Goal: Task Accomplishment & Management: Manage account settings

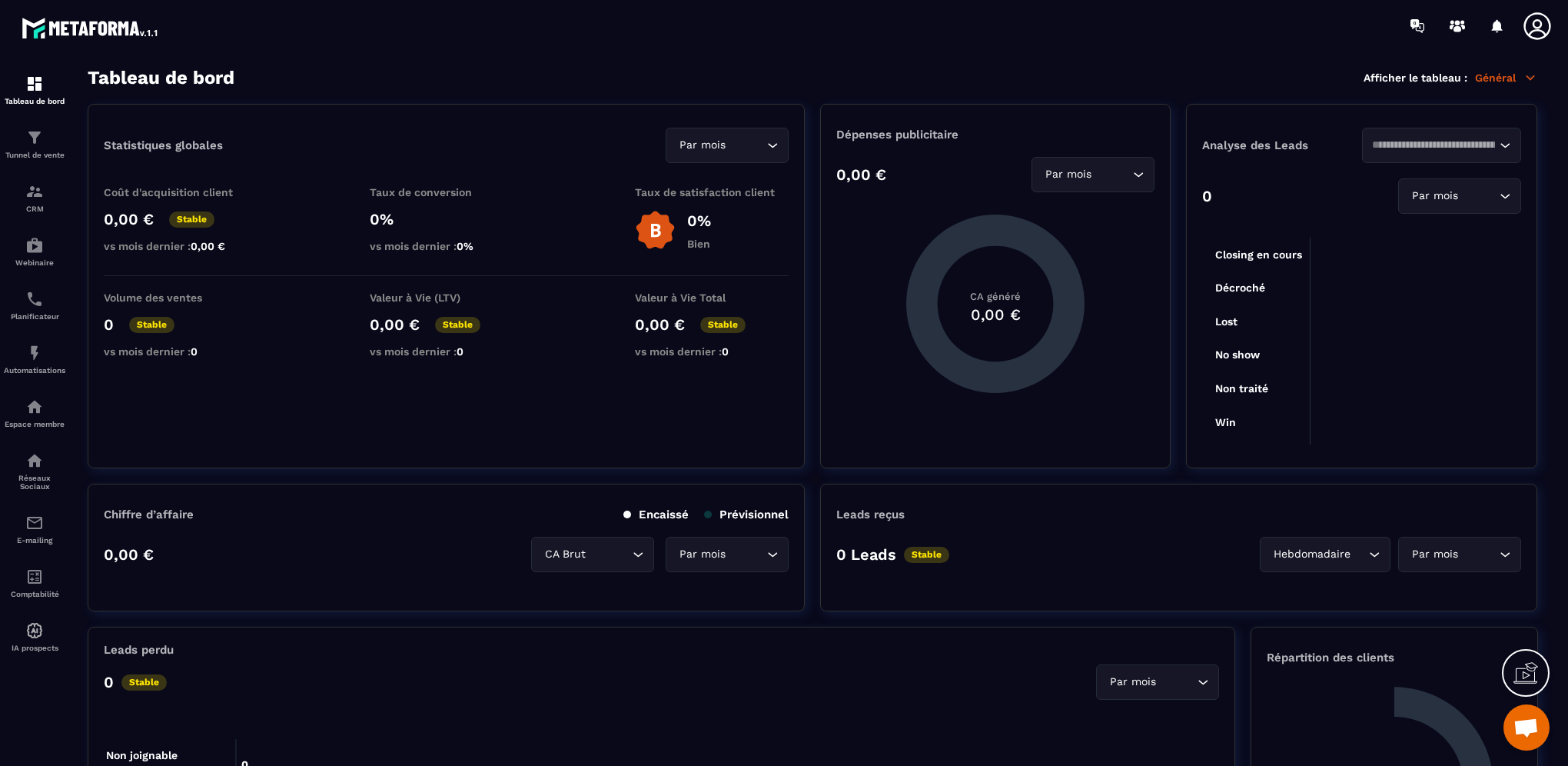
scroll to position [599, 0]
click at [18, 145] on div "Tunnel de vente" at bounding box center [34, 144] width 62 height 31
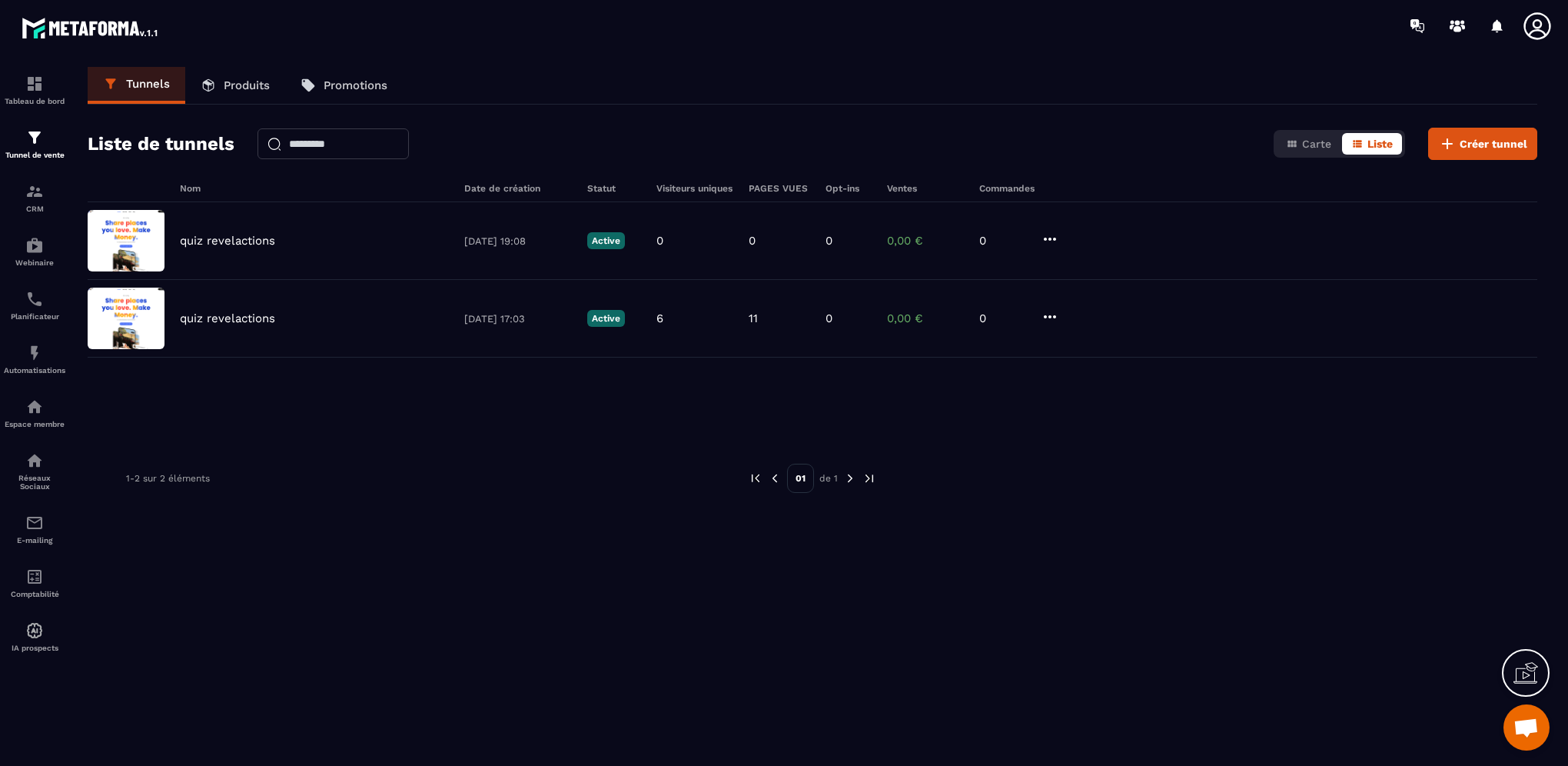
click at [368, 72] on link "Promotions" at bounding box center [344, 85] width 118 height 37
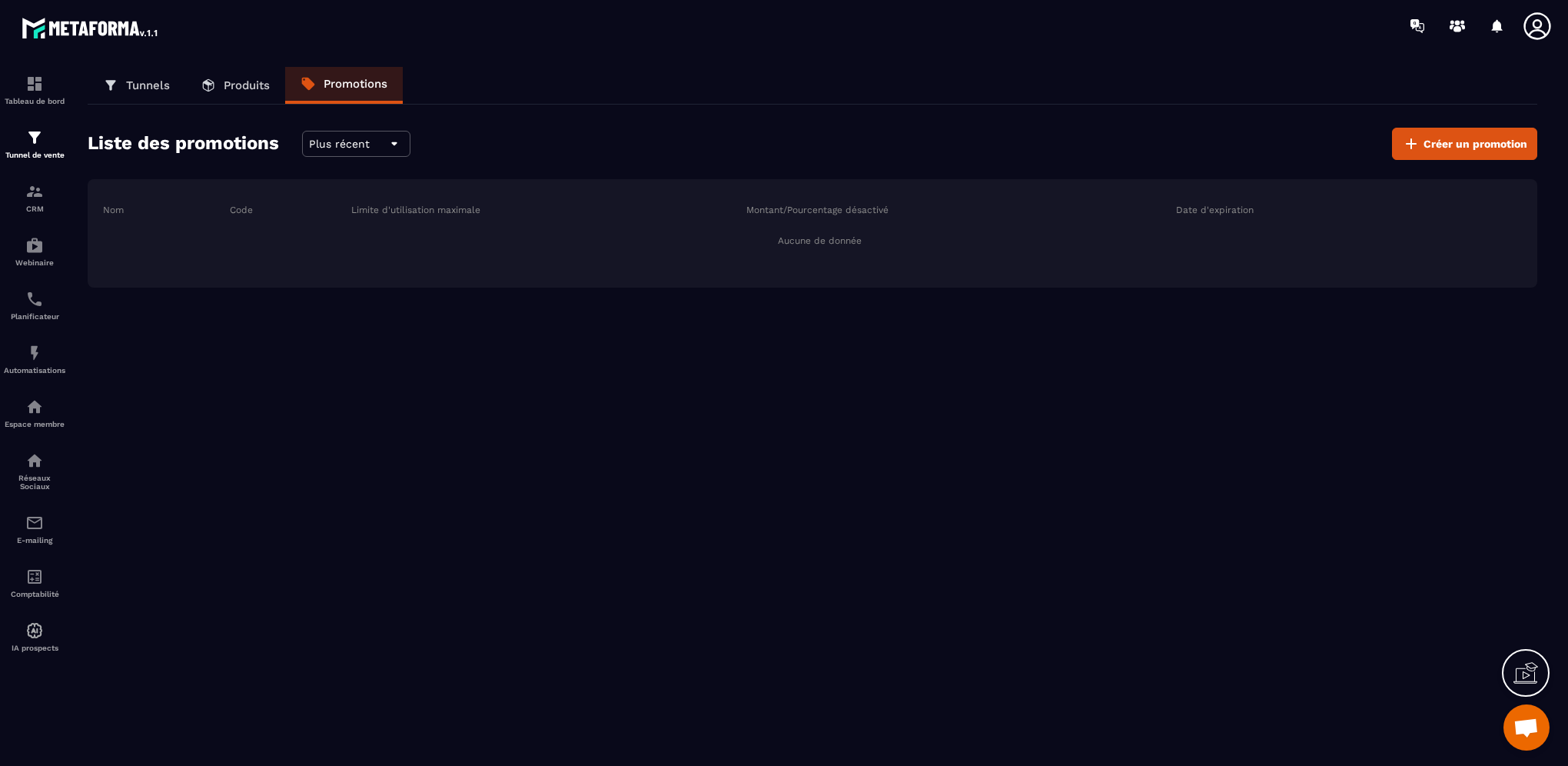
click at [258, 81] on p "Produits" at bounding box center [246, 84] width 46 height 13
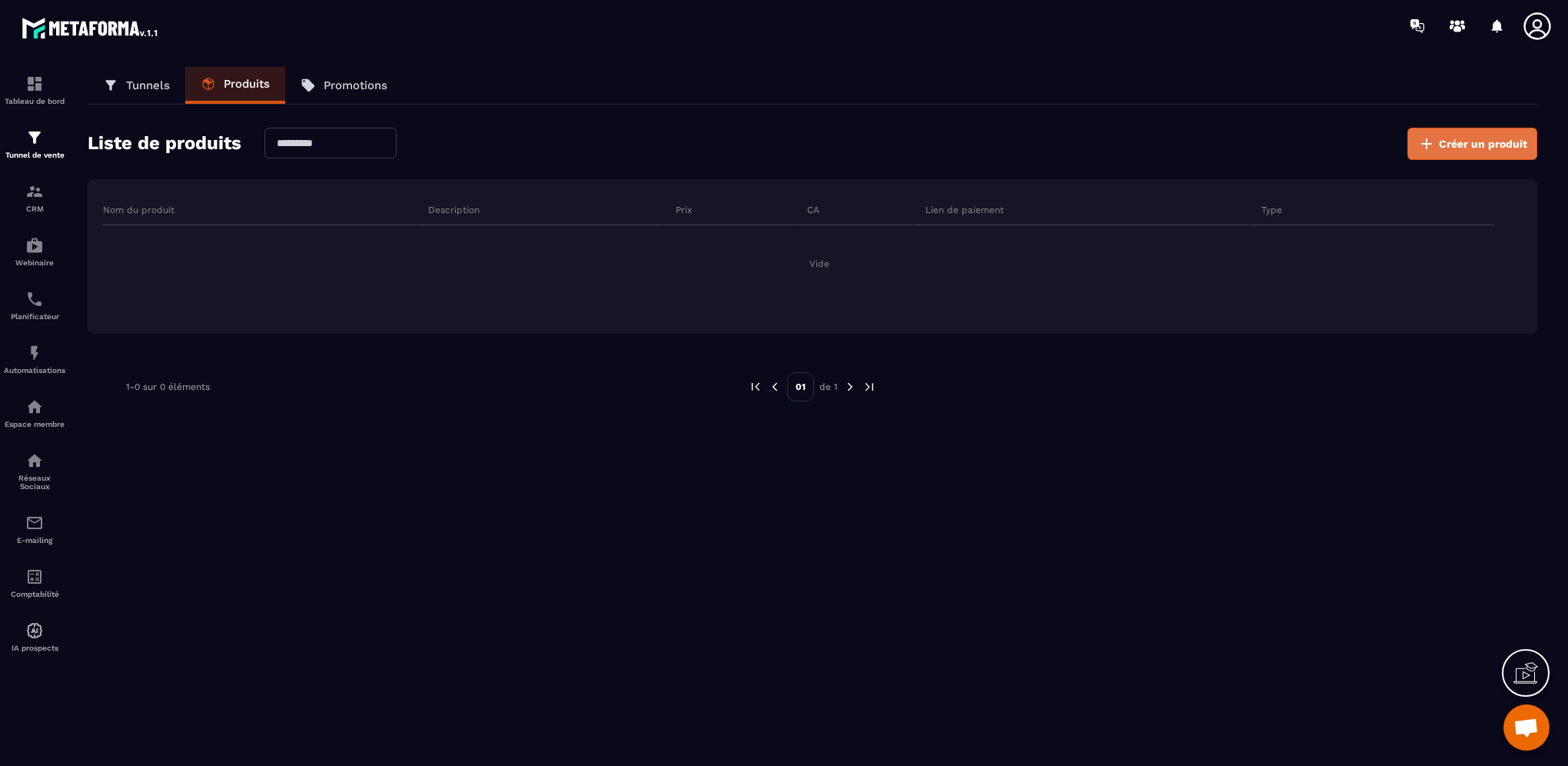
click at [1464, 136] on span "Créer un produit" at bounding box center [1484, 144] width 89 height 15
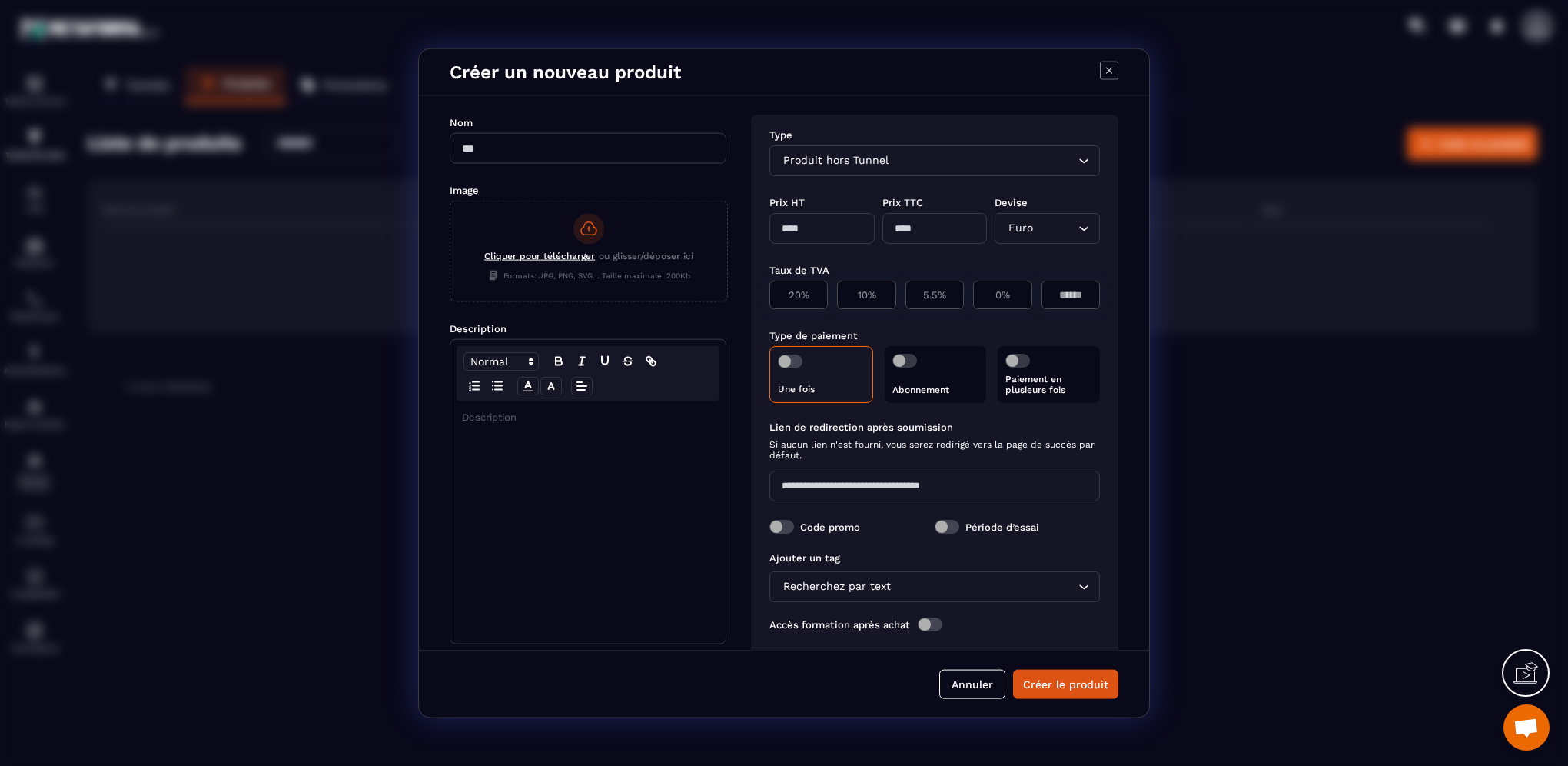
click at [1108, 73] on icon "Modal window" at bounding box center [1109, 70] width 6 height 6
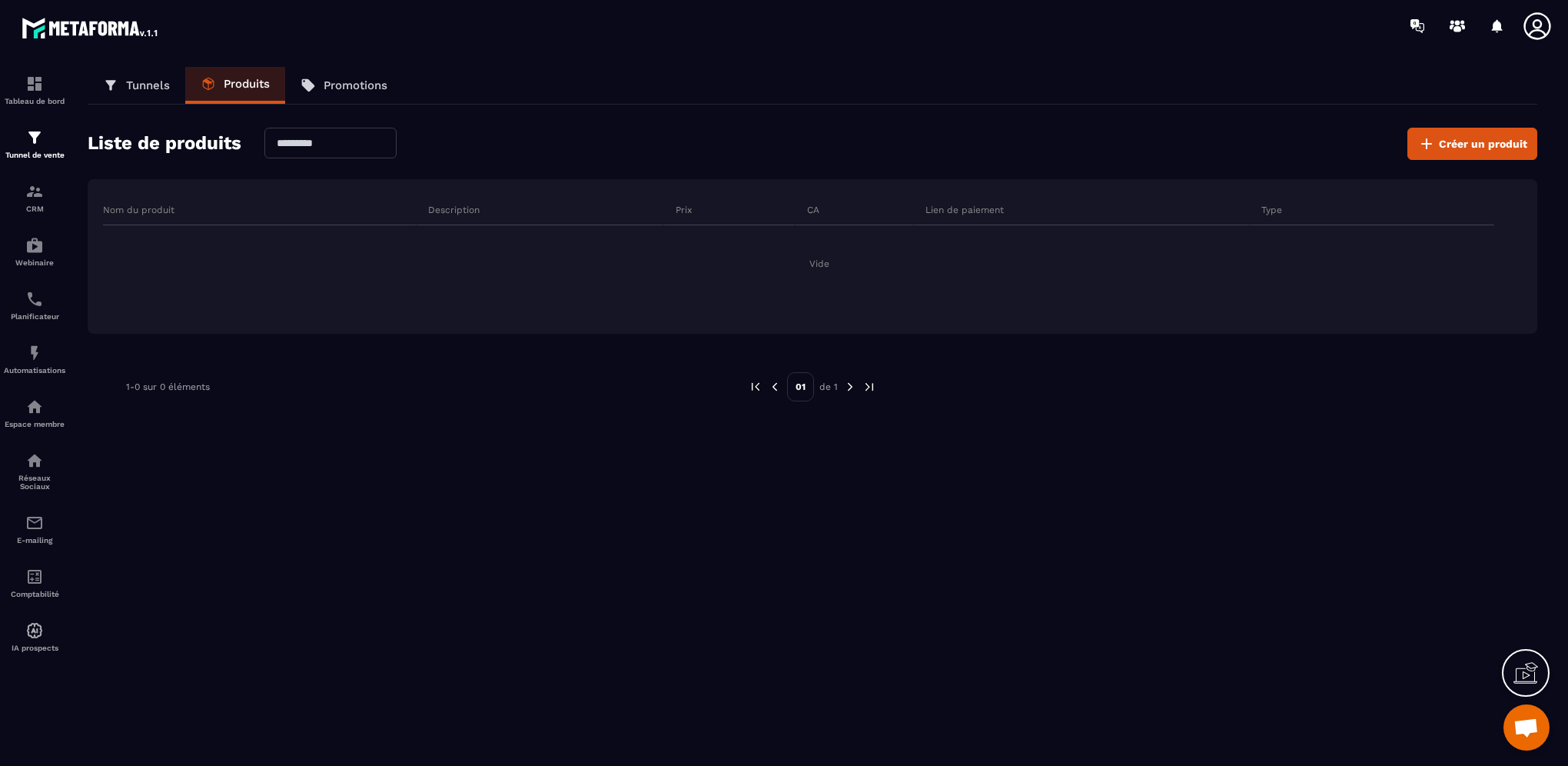
click at [129, 80] on p "Tunnels" at bounding box center [147, 84] width 44 height 13
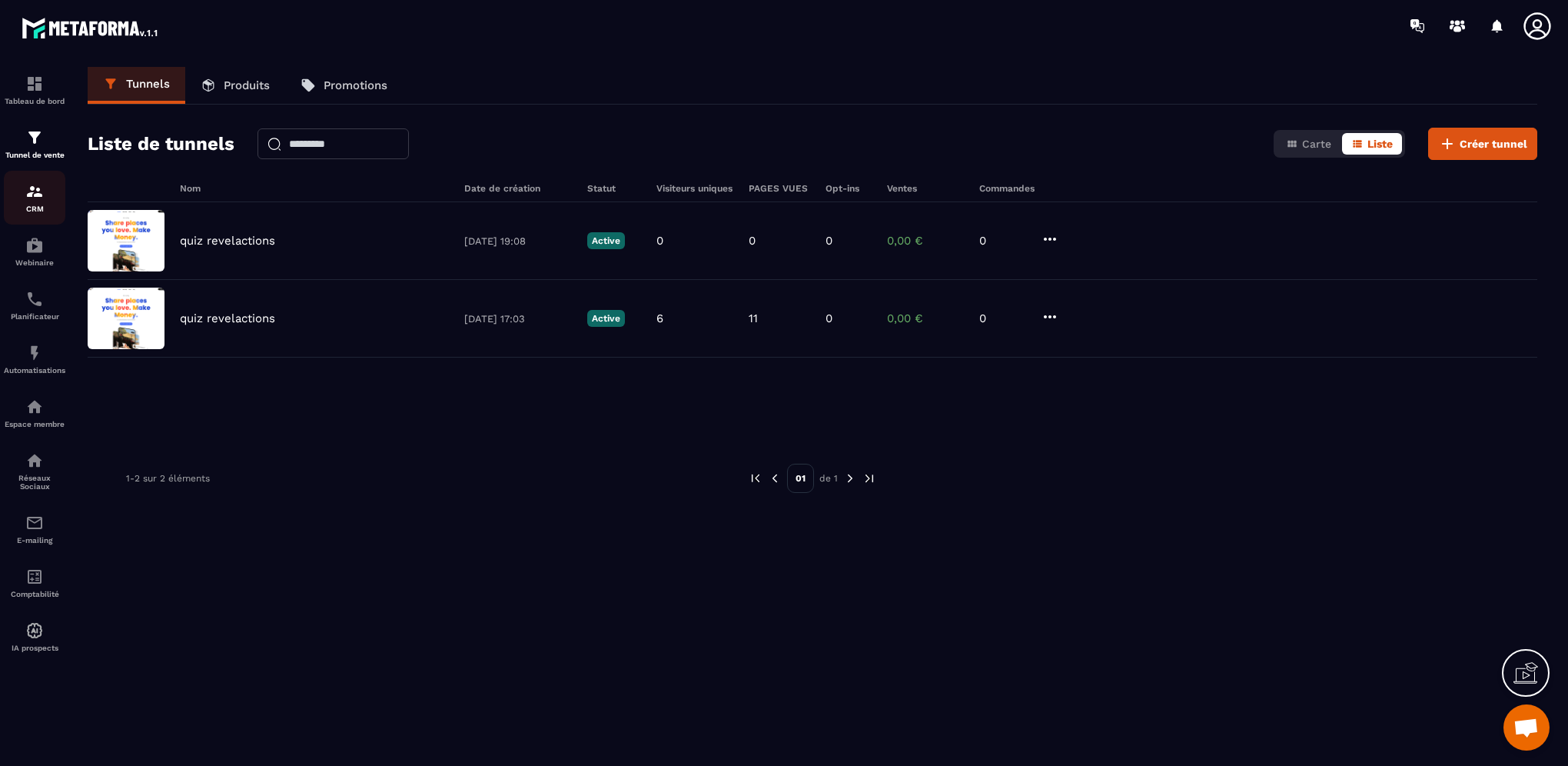
click at [33, 202] on div "CRM" at bounding box center [34, 198] width 62 height 31
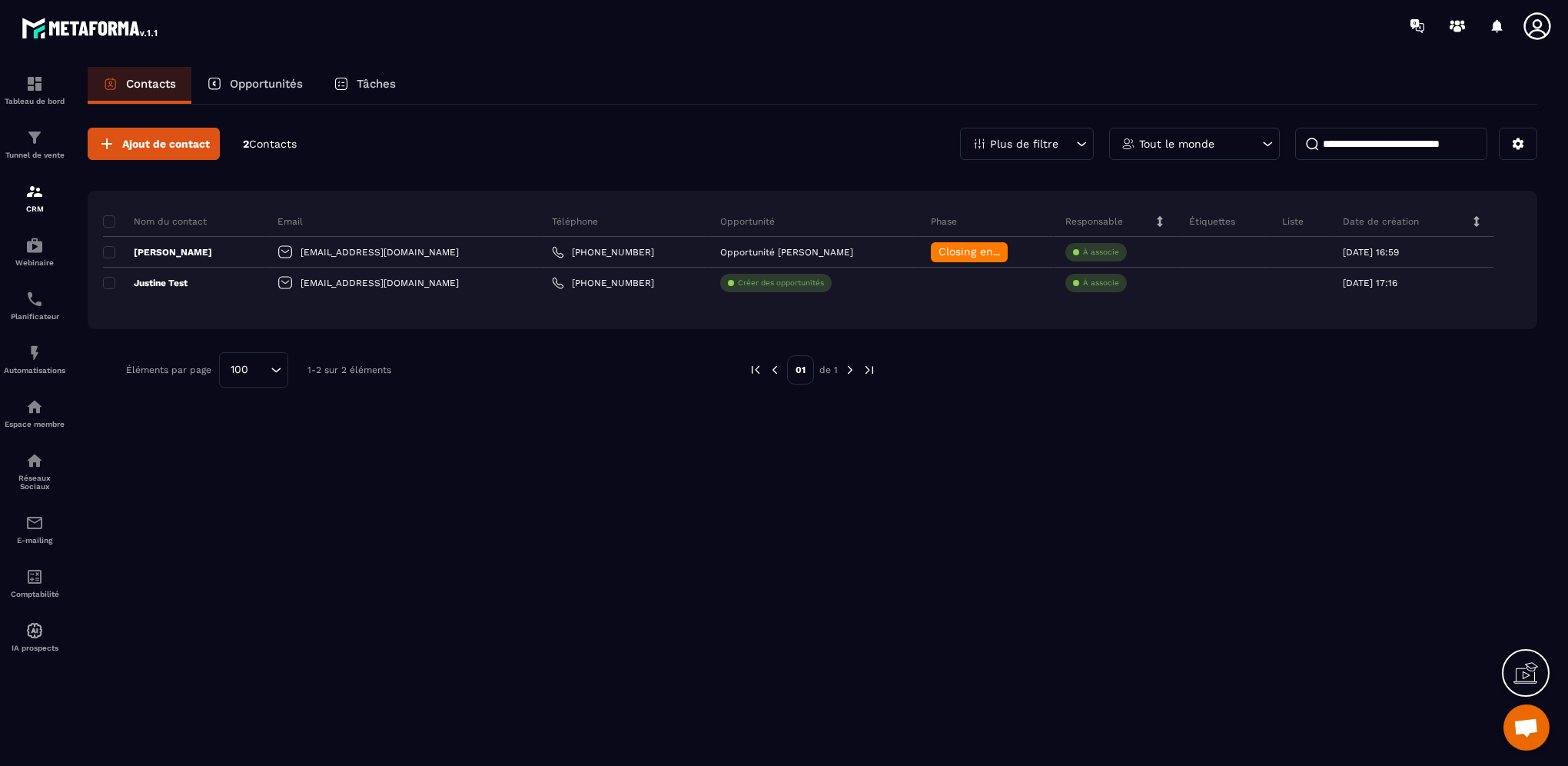
click at [266, 89] on p "Opportunités" at bounding box center [266, 84] width 73 height 13
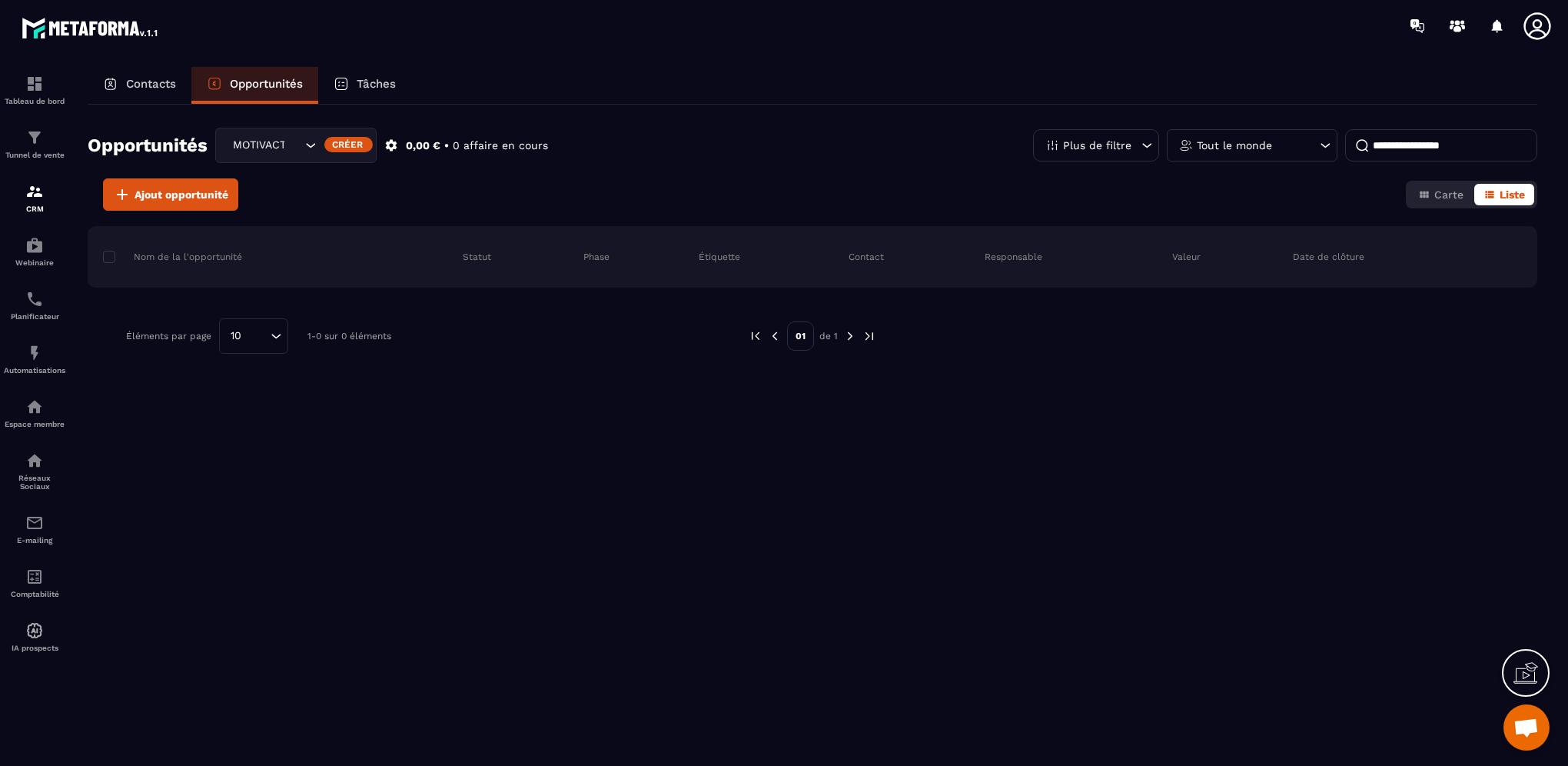
click at [389, 147] on icon at bounding box center [391, 145] width 12 height 12
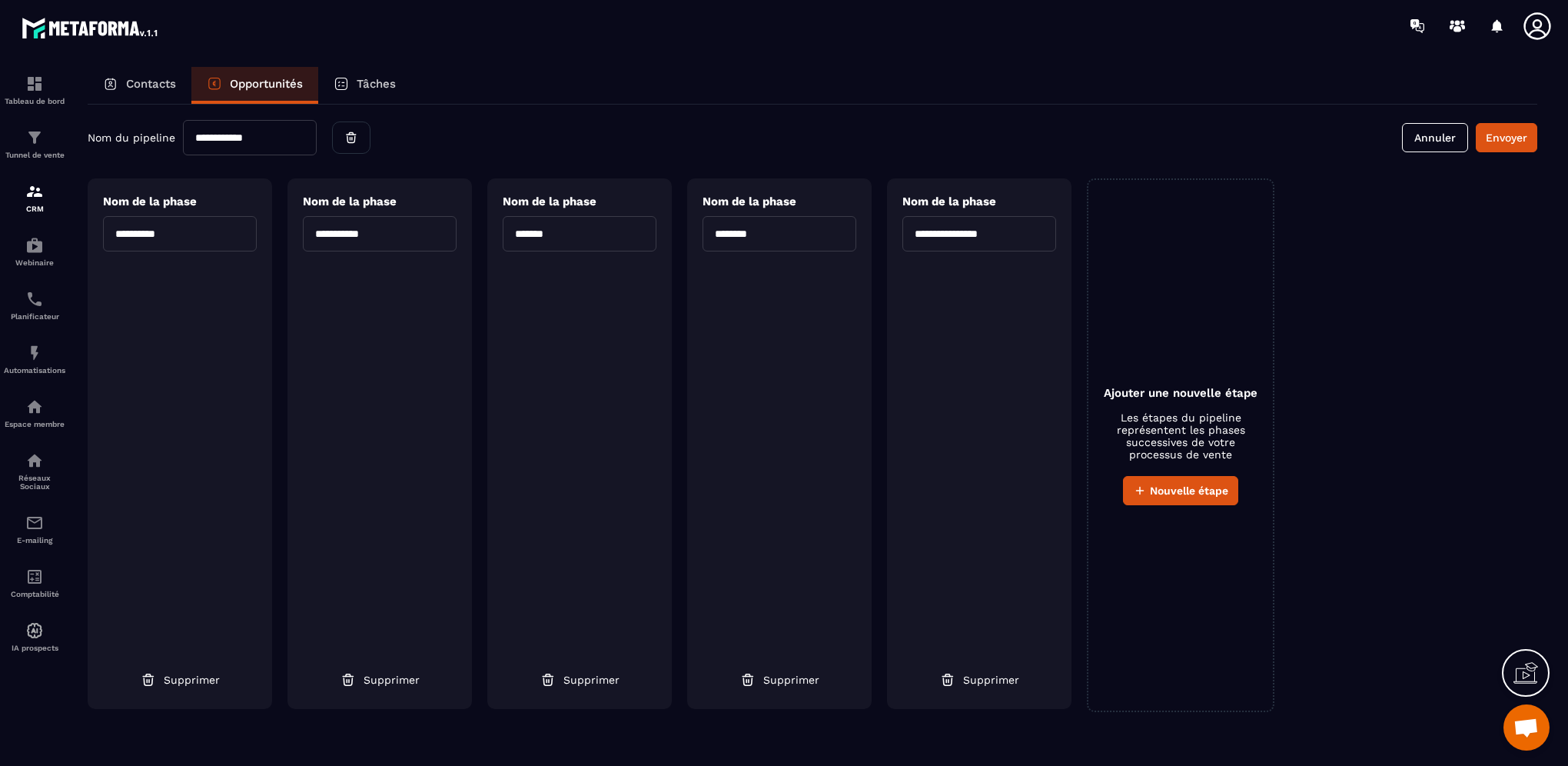
click at [294, 142] on input "**********" at bounding box center [250, 137] width 134 height 35
type input "*"
click at [365, 143] on div "Nom du pipeline" at bounding box center [229, 137] width 283 height 35
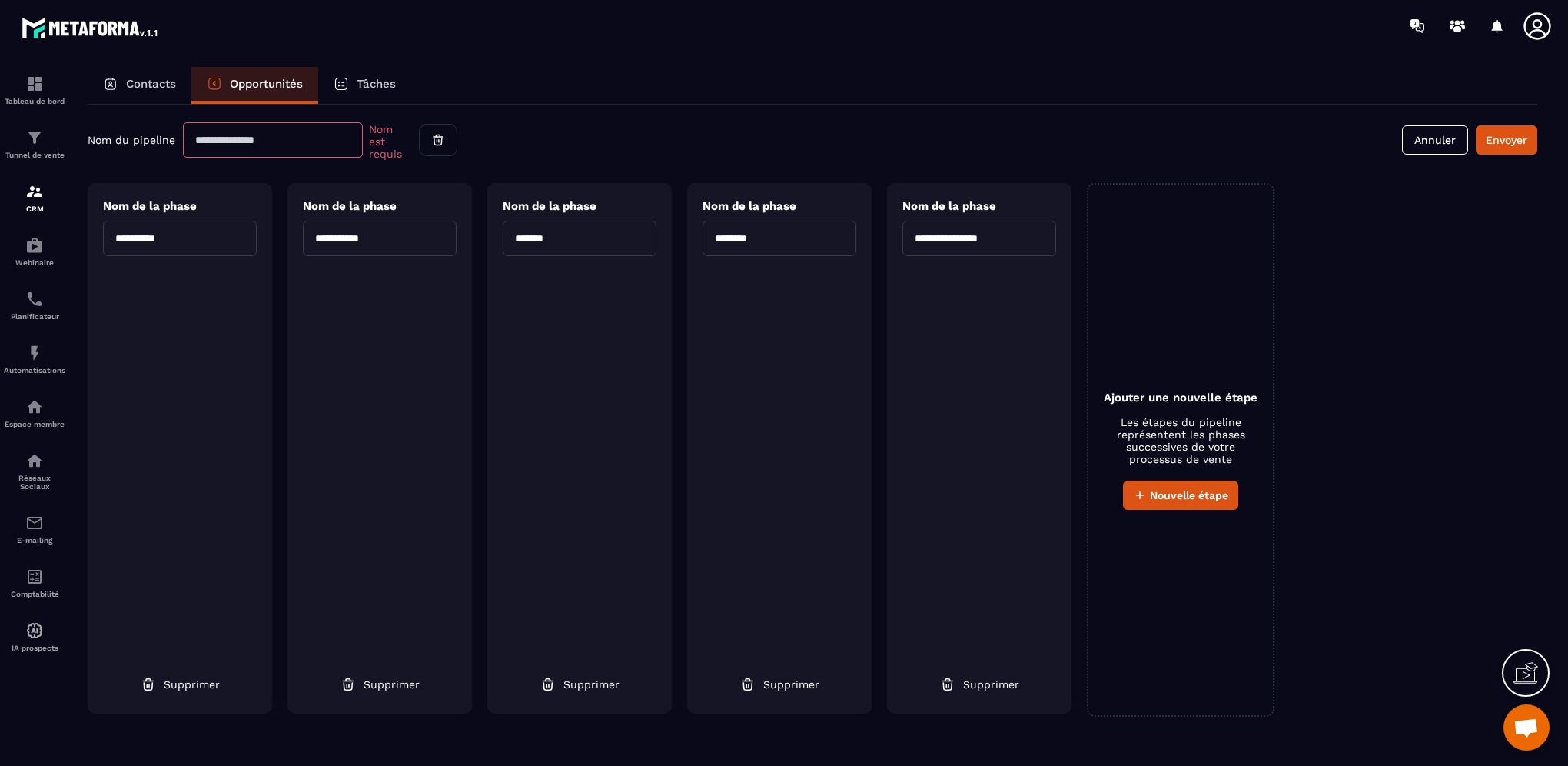
click at [136, 146] on div "Nom du pipeline Nom est requis" at bounding box center [273, 140] width 370 height 40
click at [1429, 132] on button "Annuler" at bounding box center [1435, 140] width 66 height 30
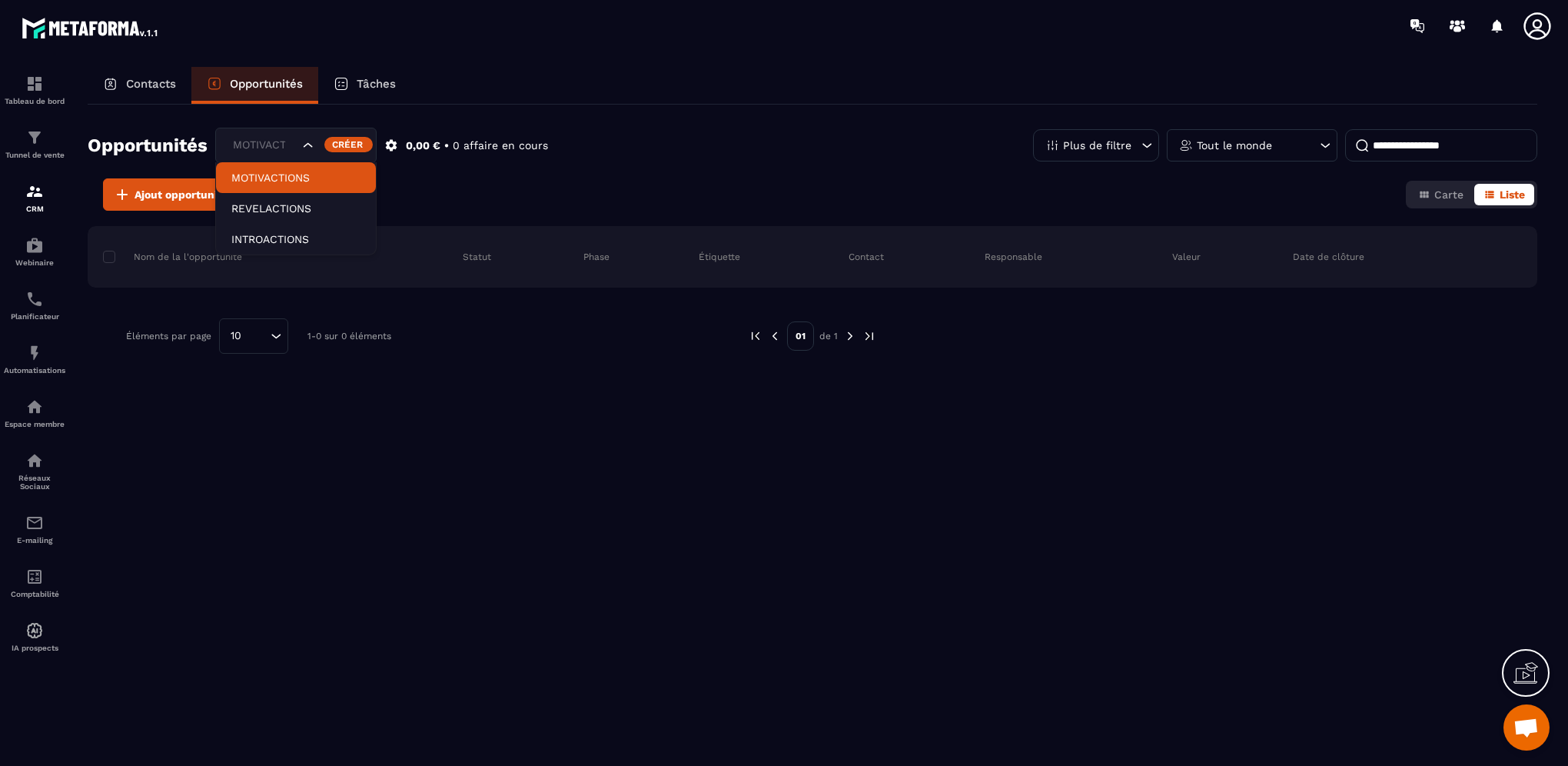
click at [309, 147] on icon "Search for option" at bounding box center [308, 145] width 15 height 15
click at [442, 195] on div "Ajout opportunité Carte Liste" at bounding box center [813, 195] width 1450 height 32
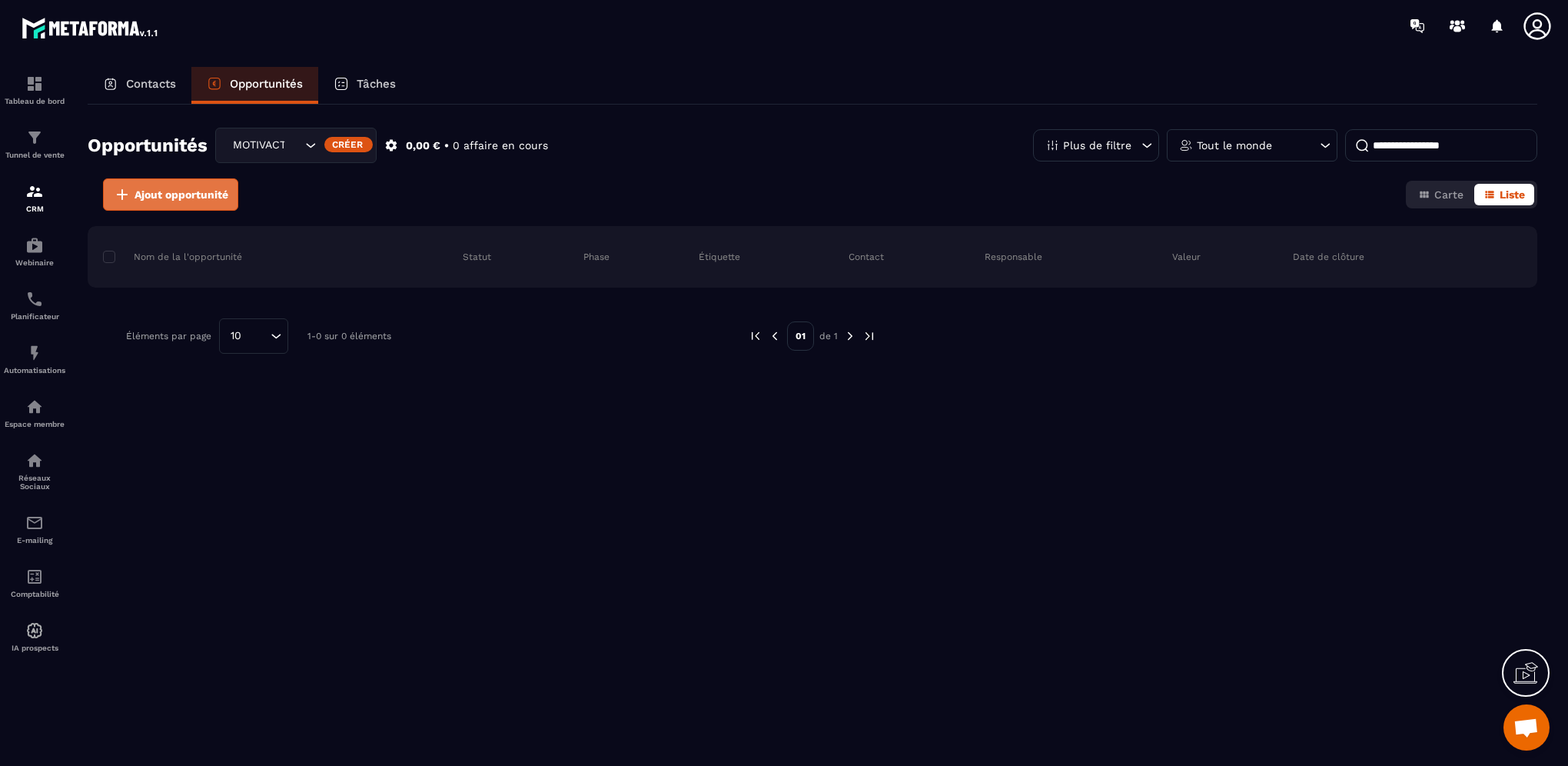
click at [158, 203] on button "Ajout opportunité" at bounding box center [171, 195] width 136 height 32
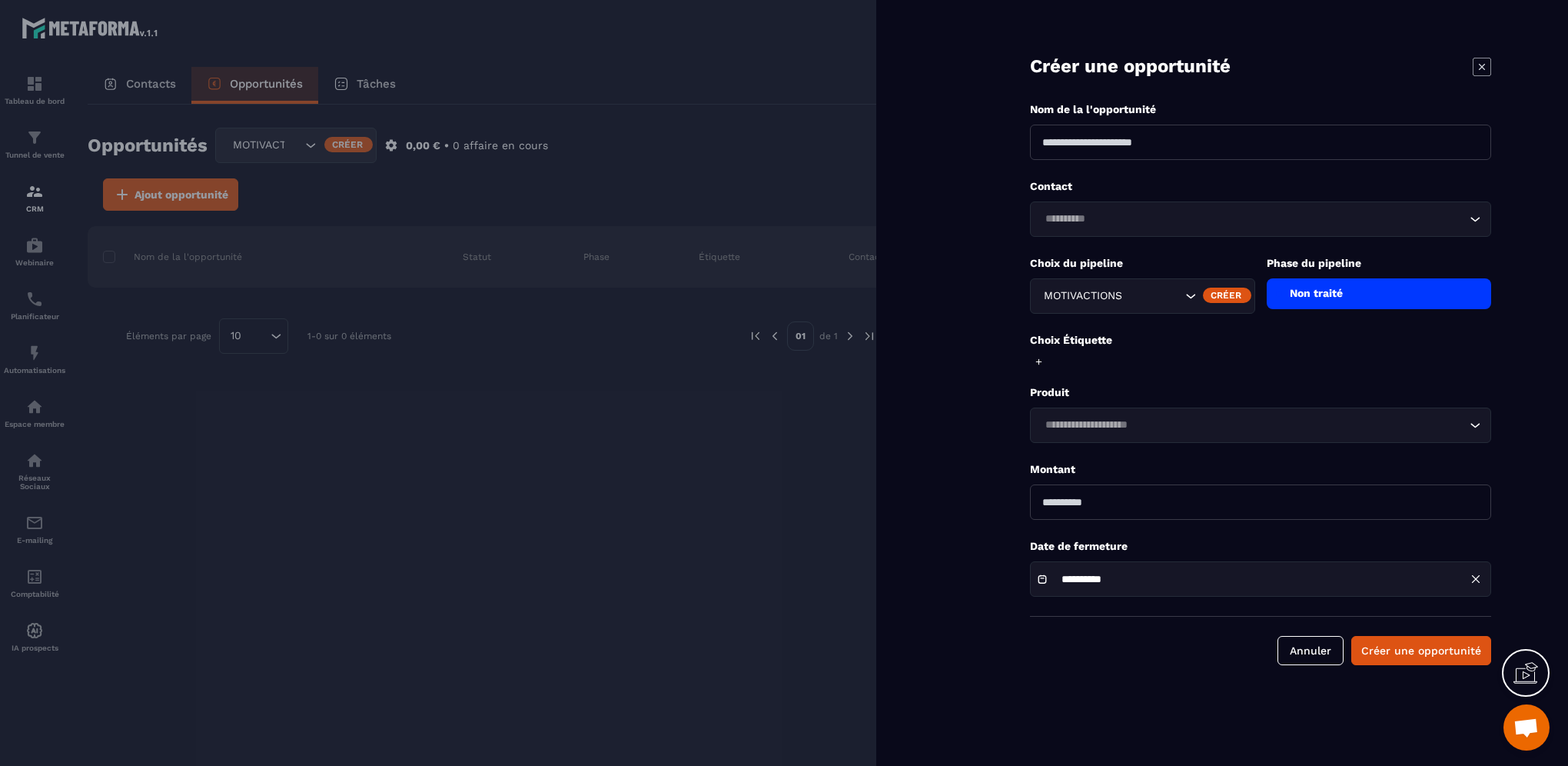
click at [1193, 295] on icon "Search for option" at bounding box center [1190, 295] width 15 height 15
click at [1224, 295] on div "Créer" at bounding box center [1228, 295] width 48 height 15
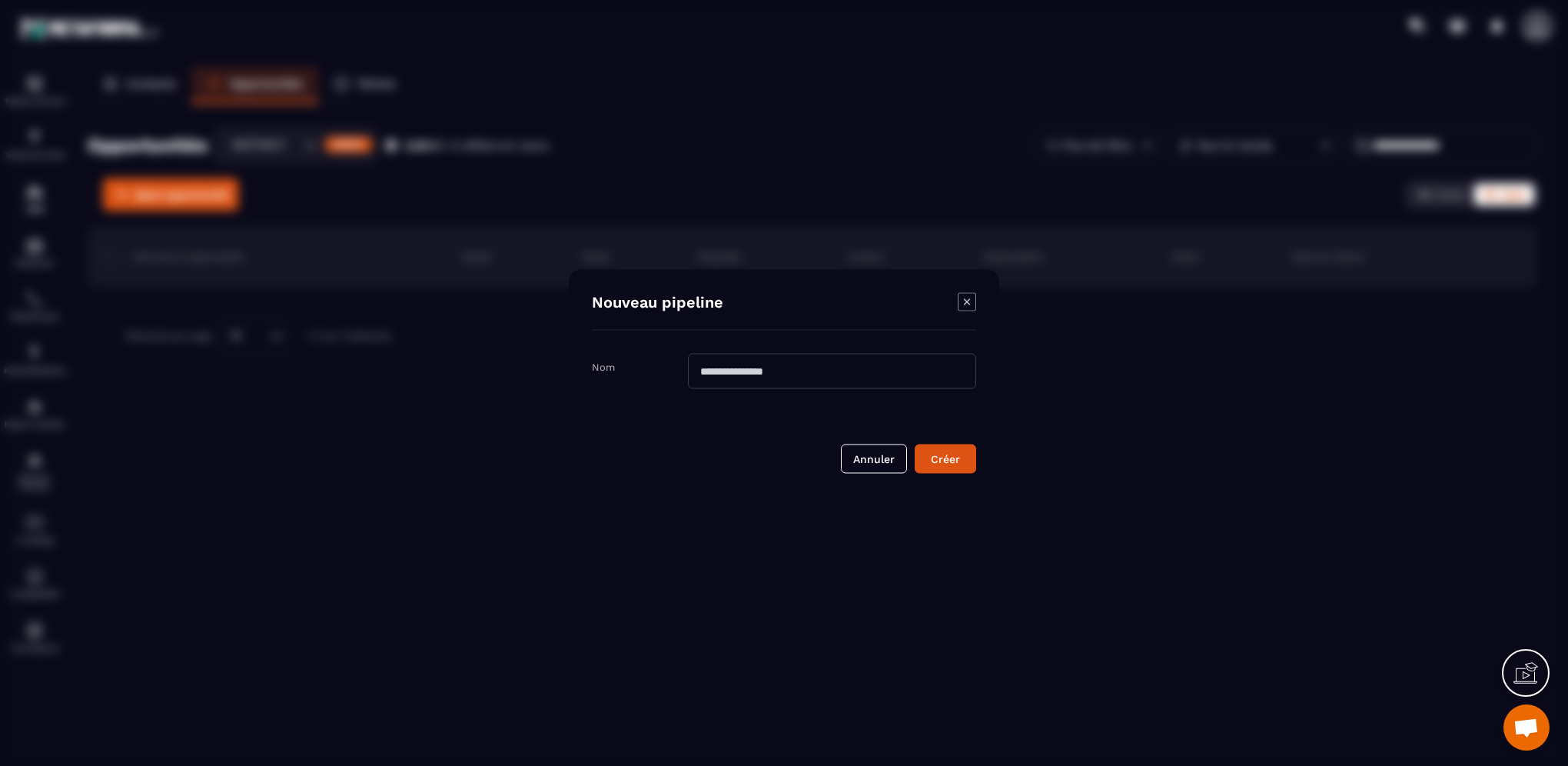
click at [772, 365] on input "Modal window" at bounding box center [832, 371] width 288 height 35
type input "**********"
click at [955, 453] on div "Créer" at bounding box center [946, 459] width 41 height 15
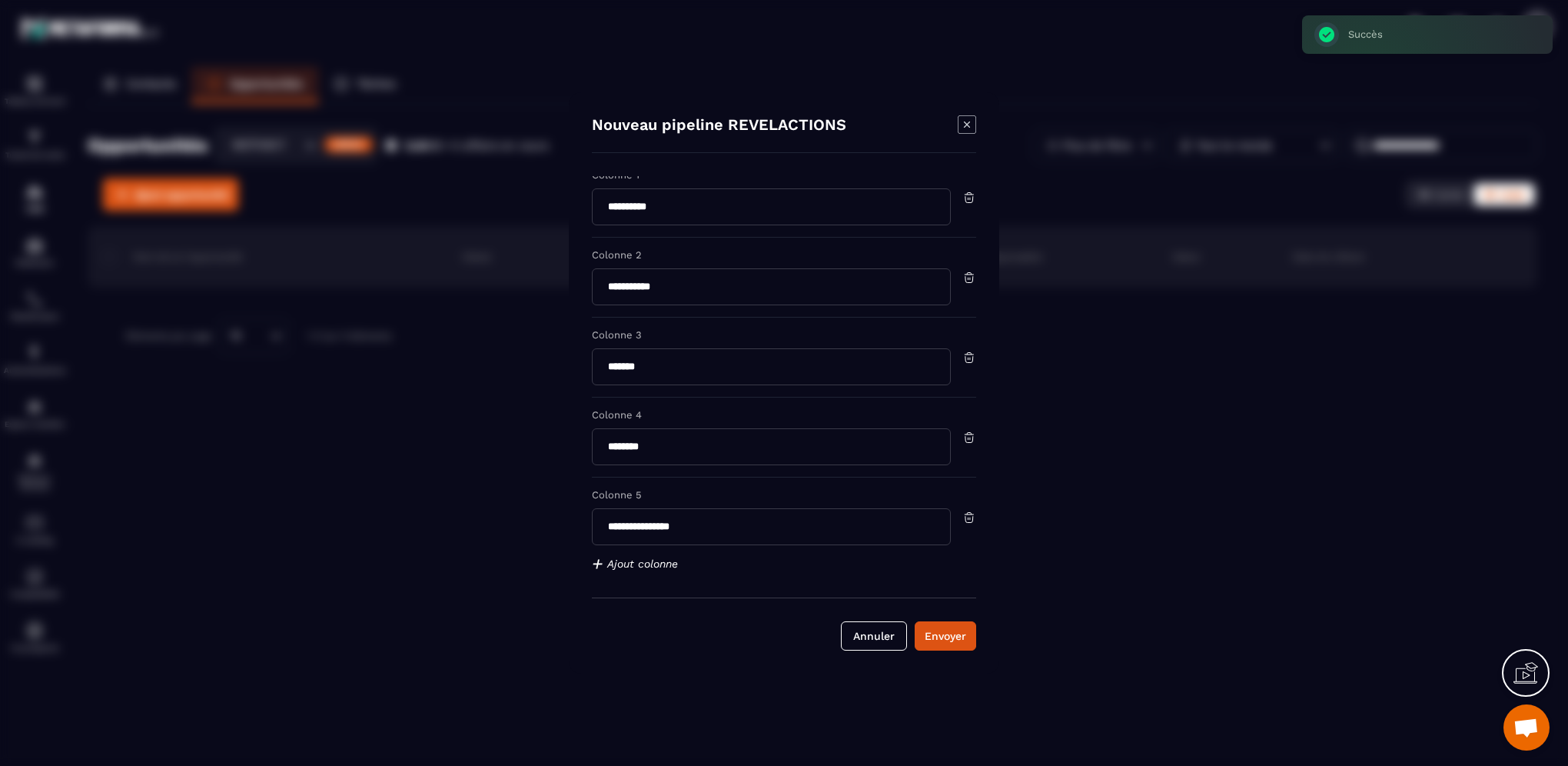
scroll to position [29, 0]
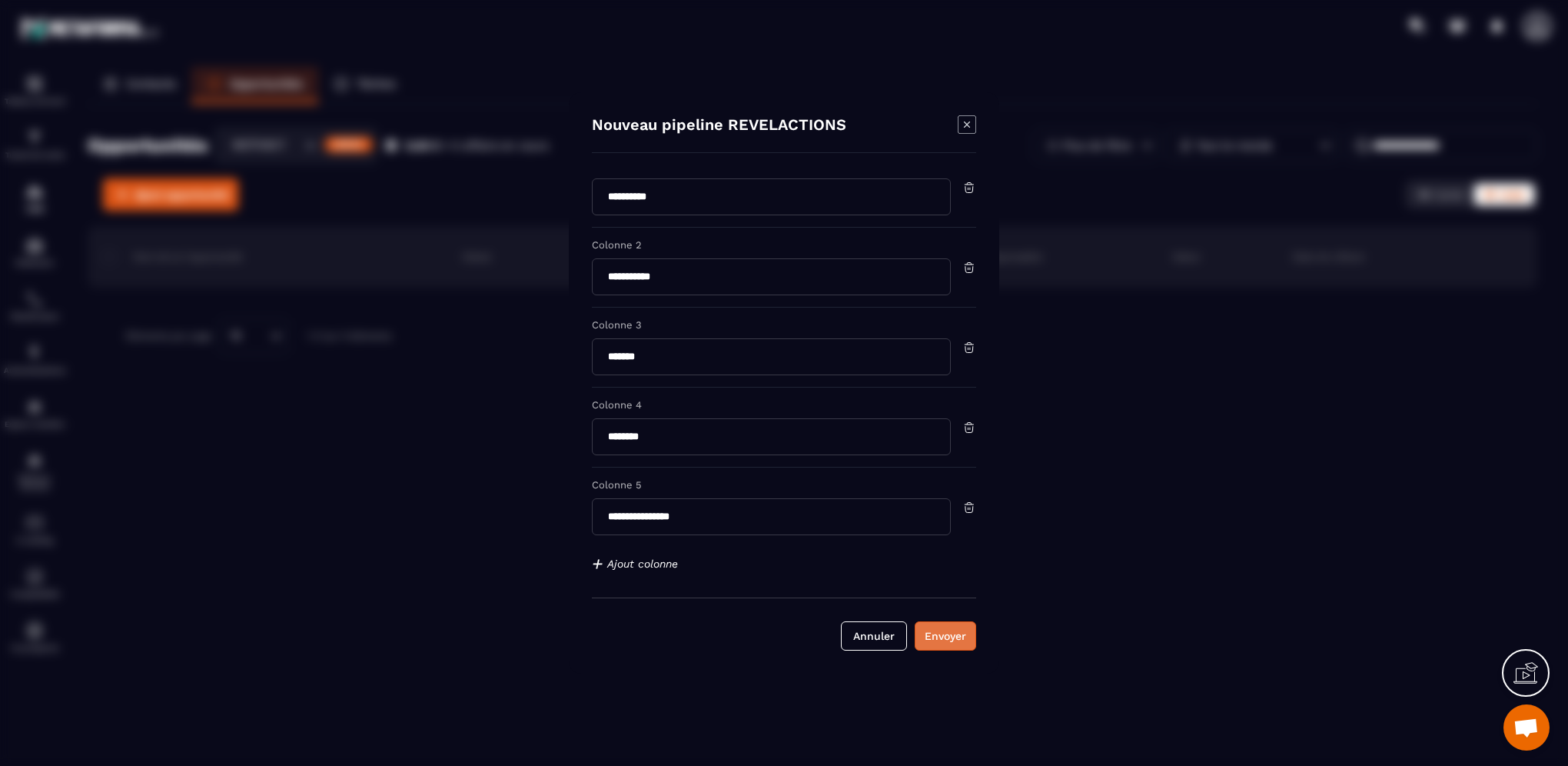
click at [959, 645] on button "Envoyer" at bounding box center [945, 636] width 62 height 30
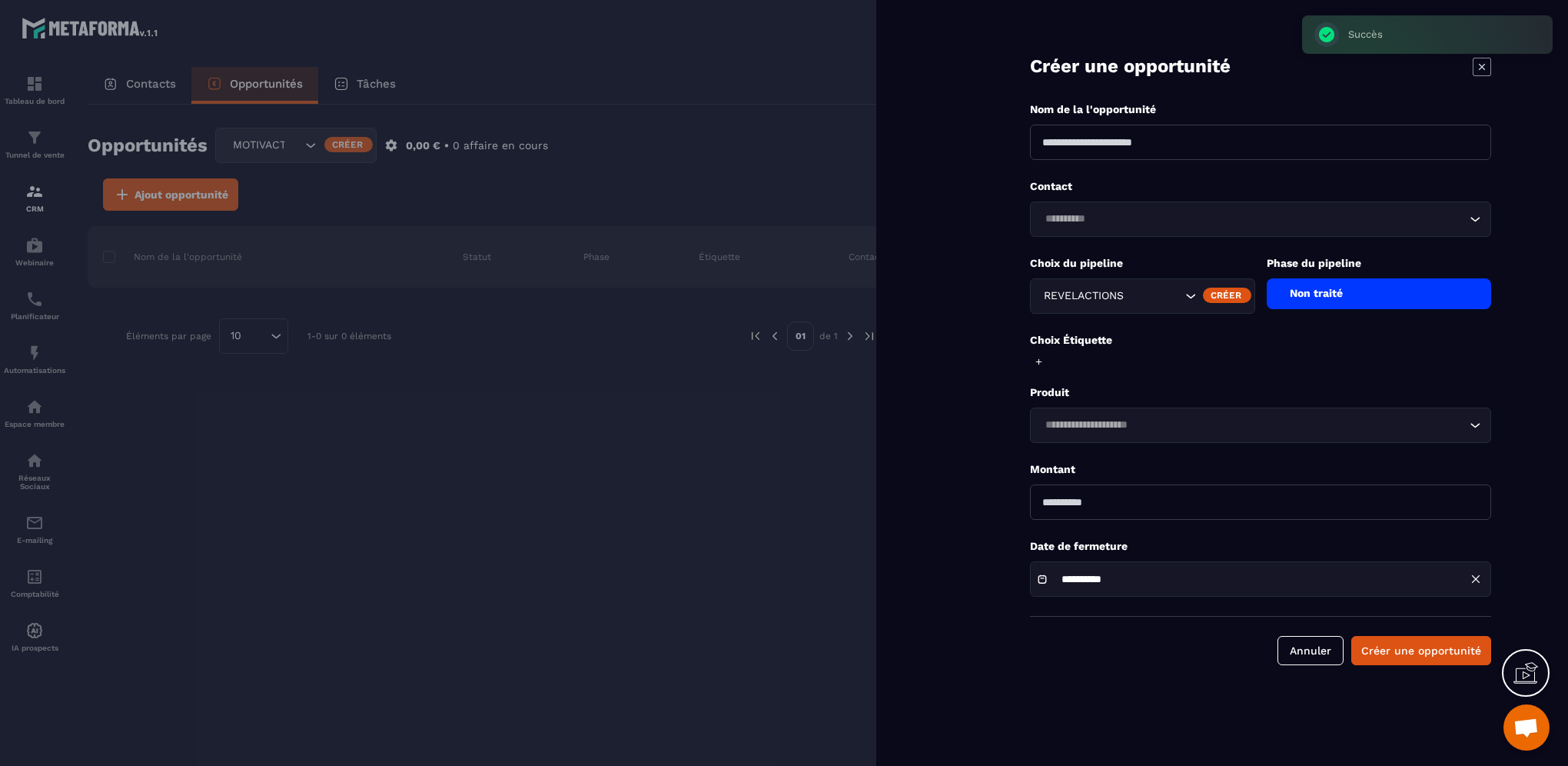
click at [1067, 511] on input "number" at bounding box center [1261, 502] width 461 height 35
type input "****"
click at [1091, 218] on input "Search for option" at bounding box center [1253, 219] width 426 height 17
click at [1087, 150] on input at bounding box center [1261, 142] width 461 height 35
type input "**********"
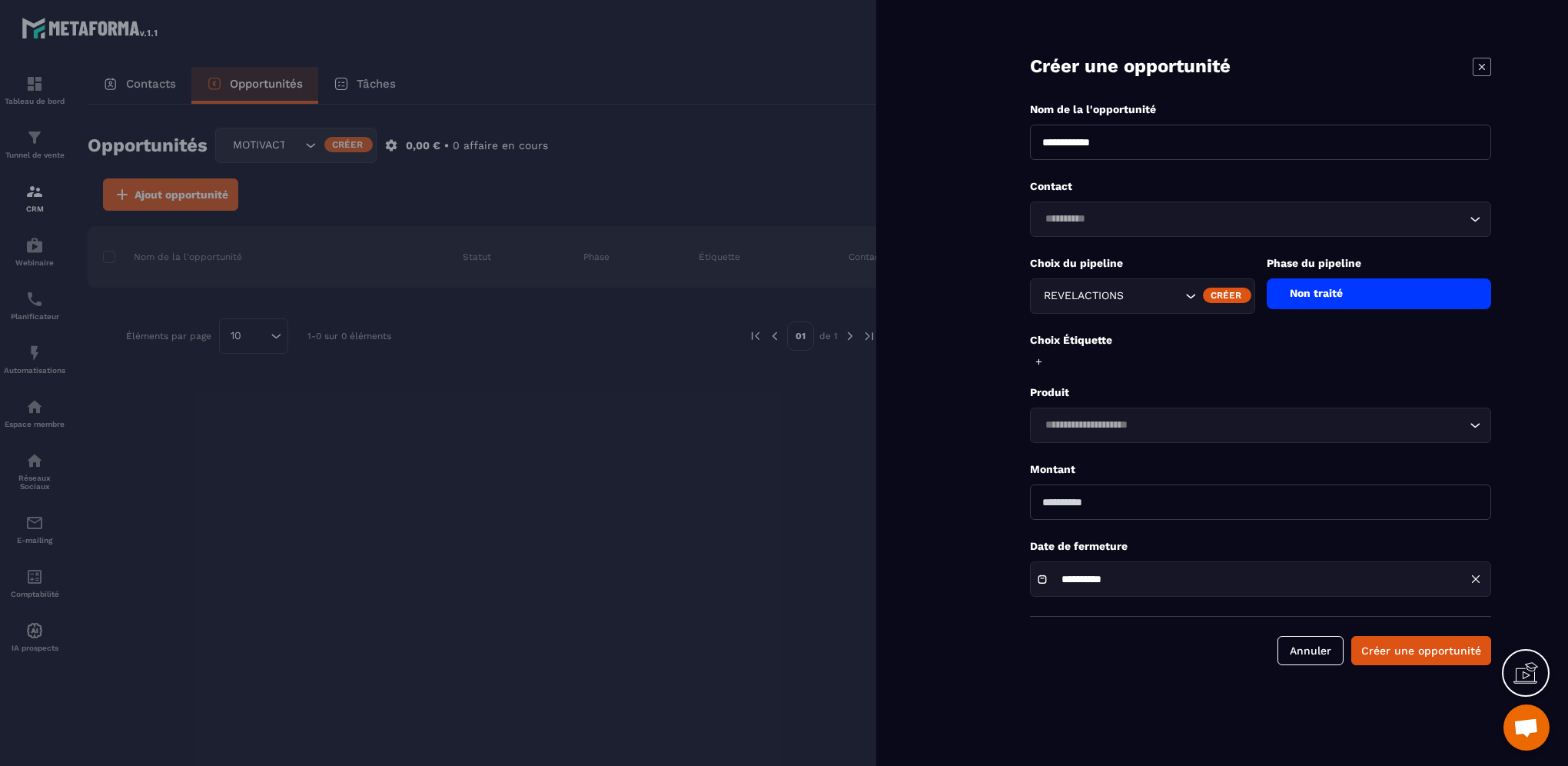
click at [1158, 360] on div "Choix Étiquette" at bounding box center [1261, 351] width 461 height 37
click at [1375, 652] on button "Créer une opportunité" at bounding box center [1422, 650] width 140 height 30
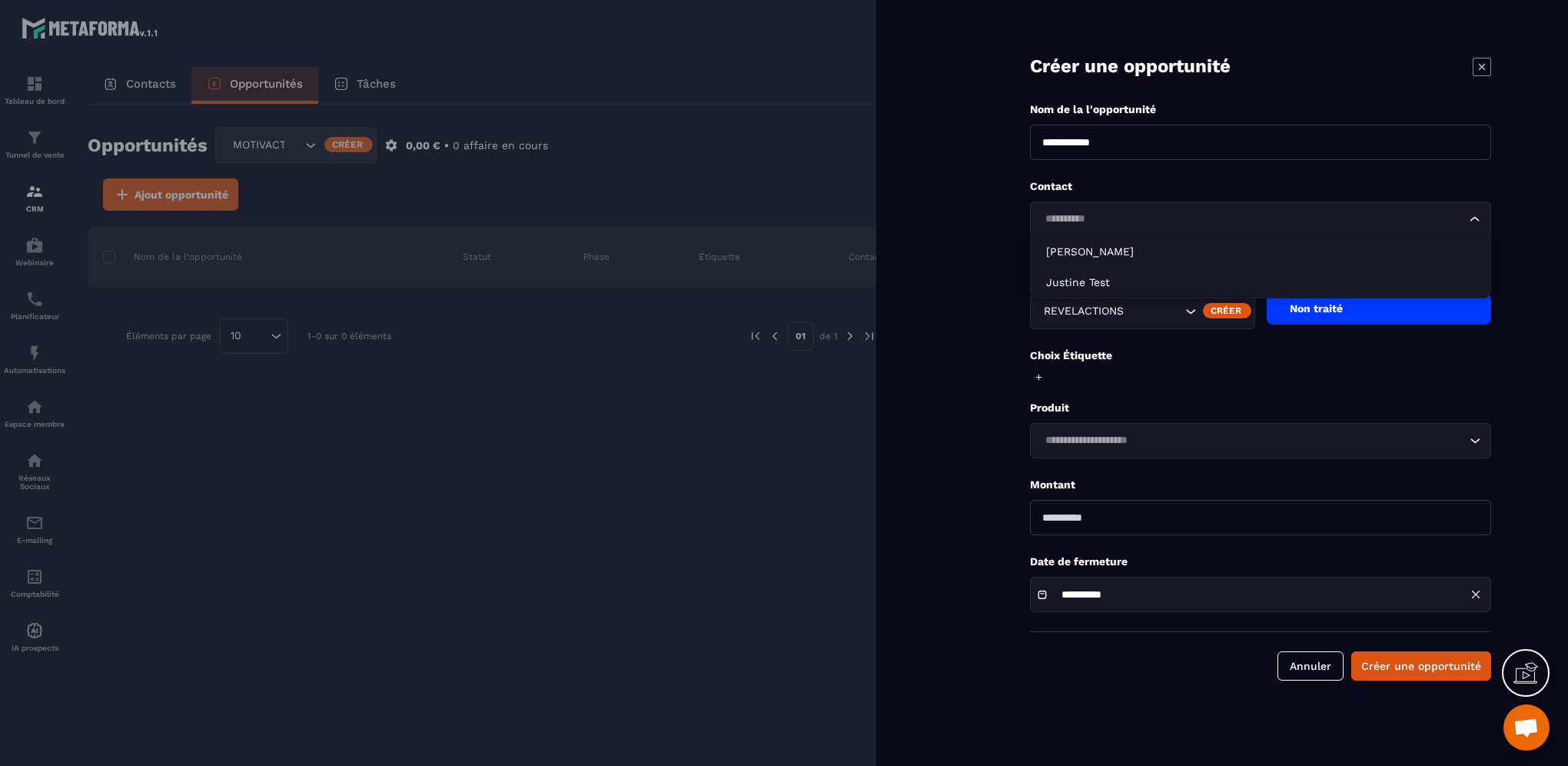
click at [1163, 222] on input "Search for option" at bounding box center [1253, 219] width 426 height 17
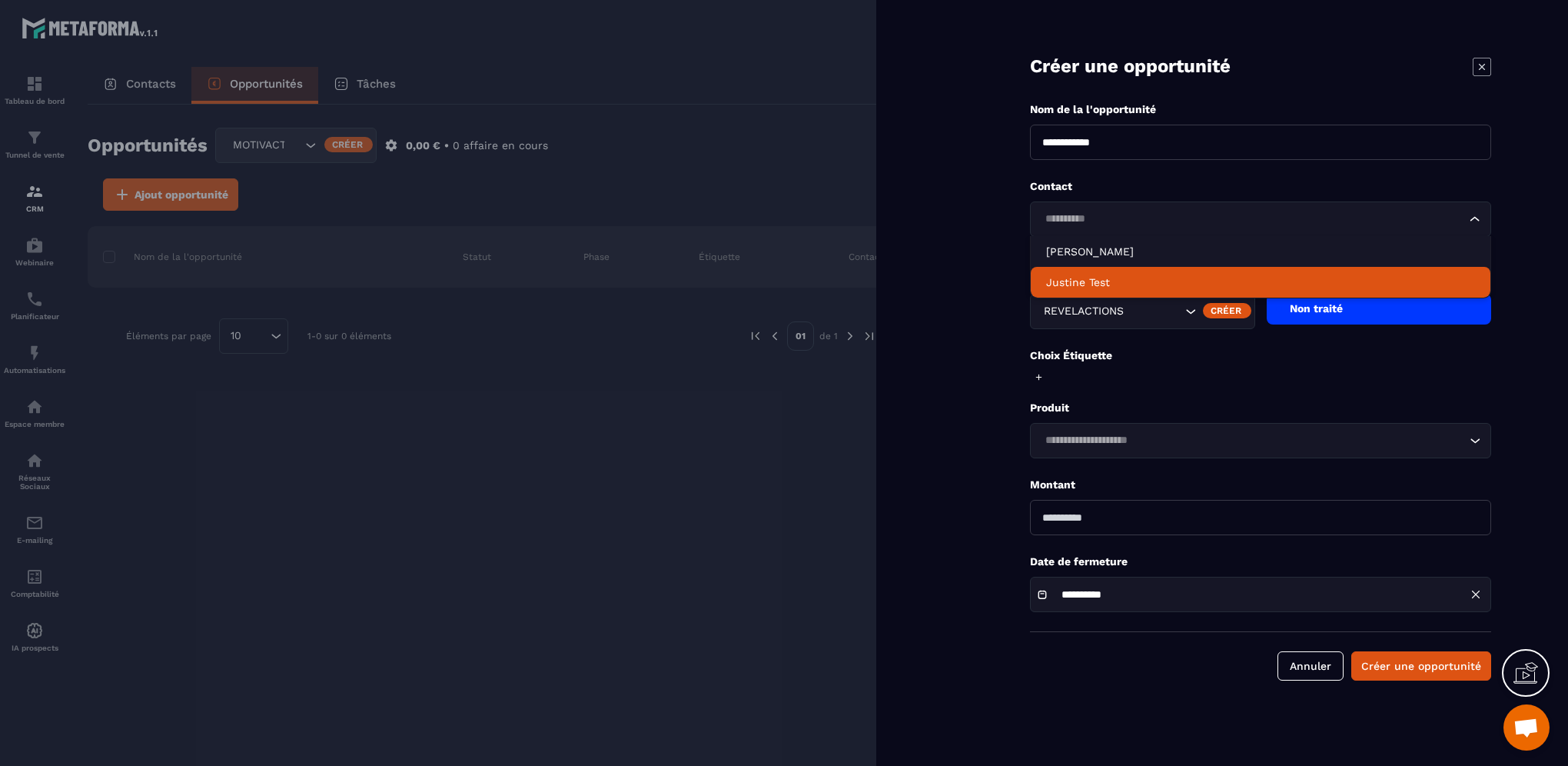
click at [1099, 286] on p "Justine Test" at bounding box center [1261, 282] width 429 height 15
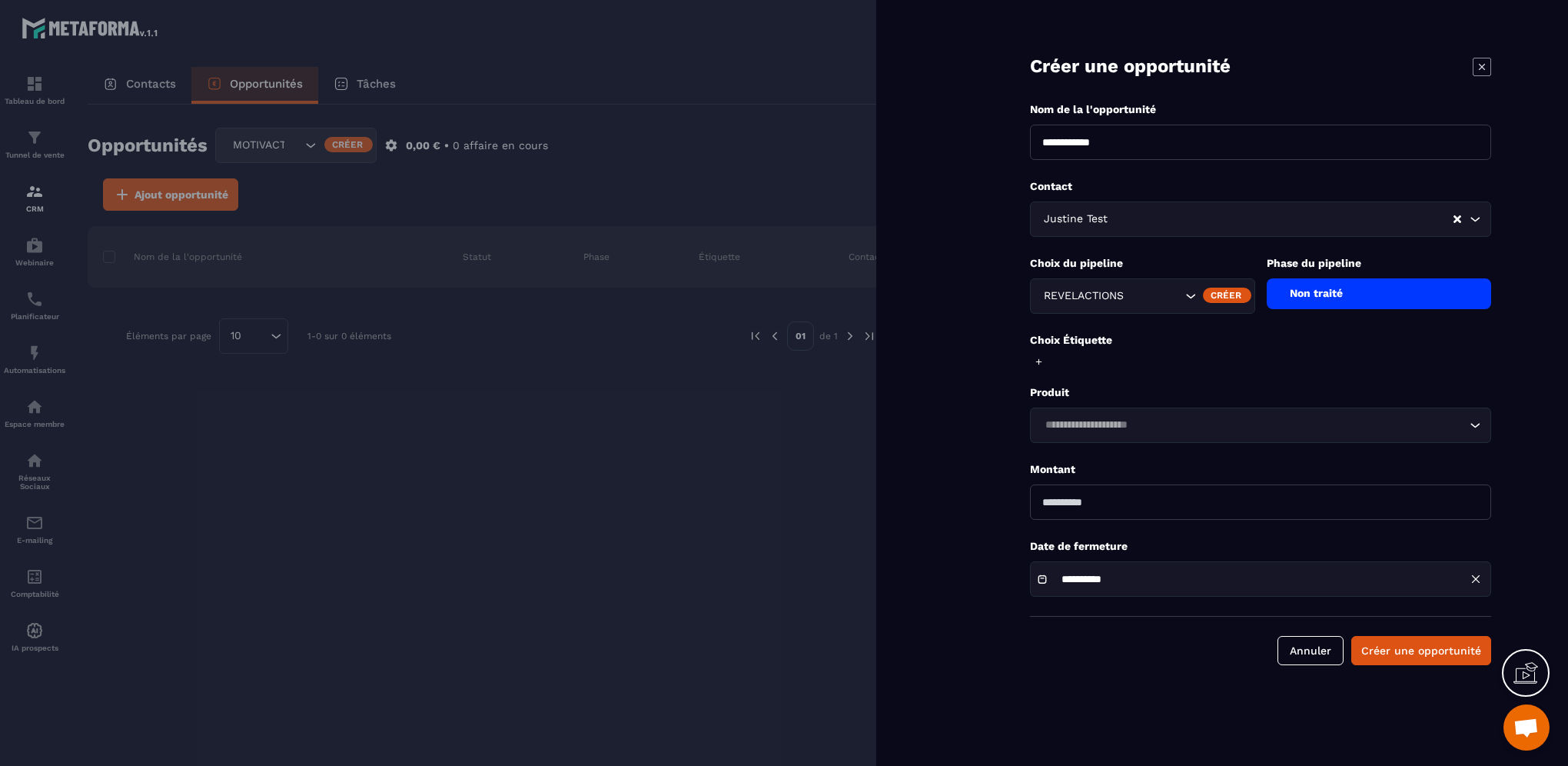
click at [1468, 75] on div "Créer une opportunité" at bounding box center [1261, 66] width 461 height 25
click at [1479, 66] on icon at bounding box center [1482, 66] width 19 height 19
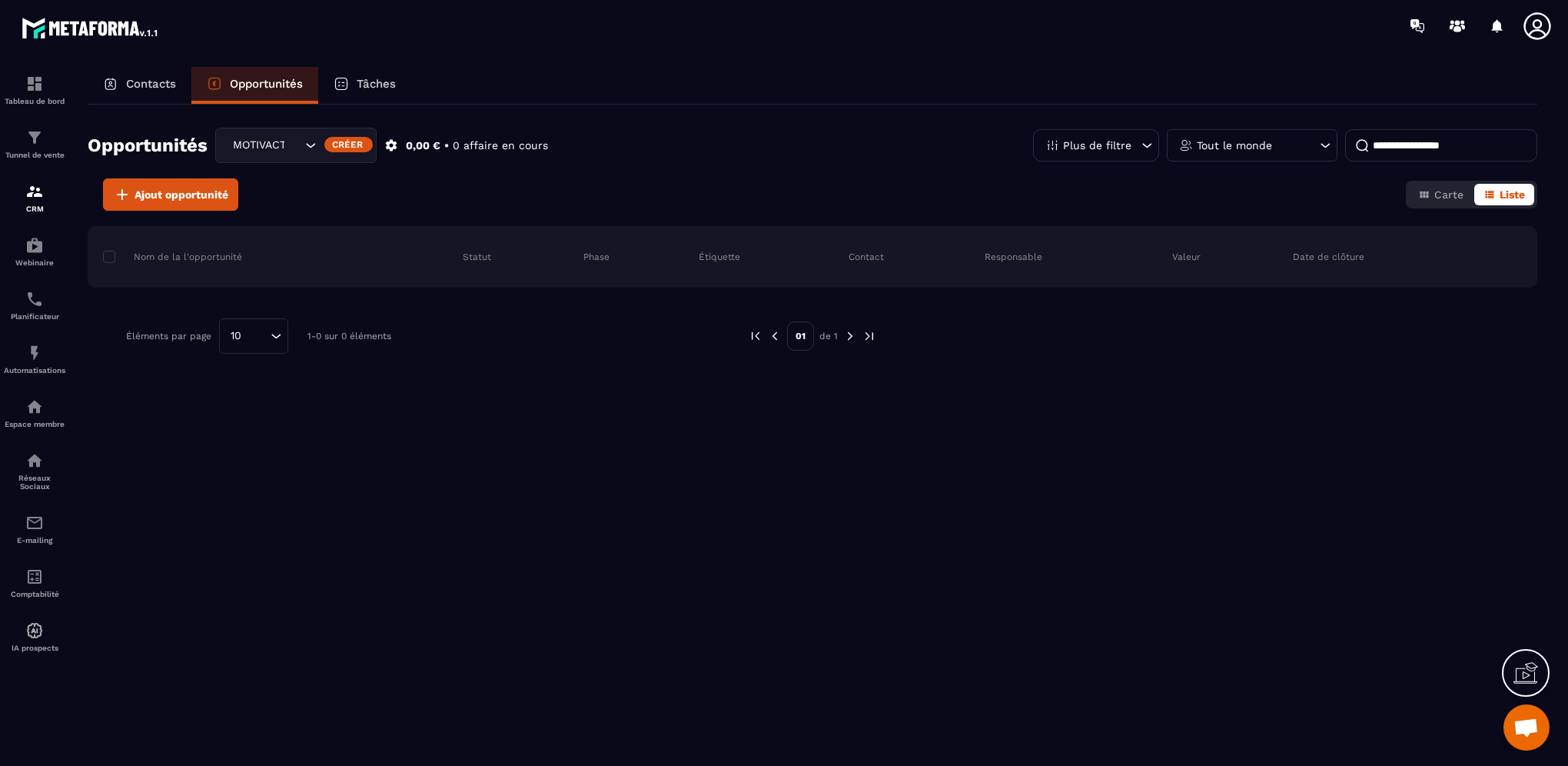
click at [1076, 691] on div "Opportunités MOTIVACTIONS Créer 0,00 € • 0 affaire en cours Plus de filtre Tout…" at bounding box center [813, 434] width 1450 height 659
click at [39, 144] on img at bounding box center [34, 137] width 19 height 19
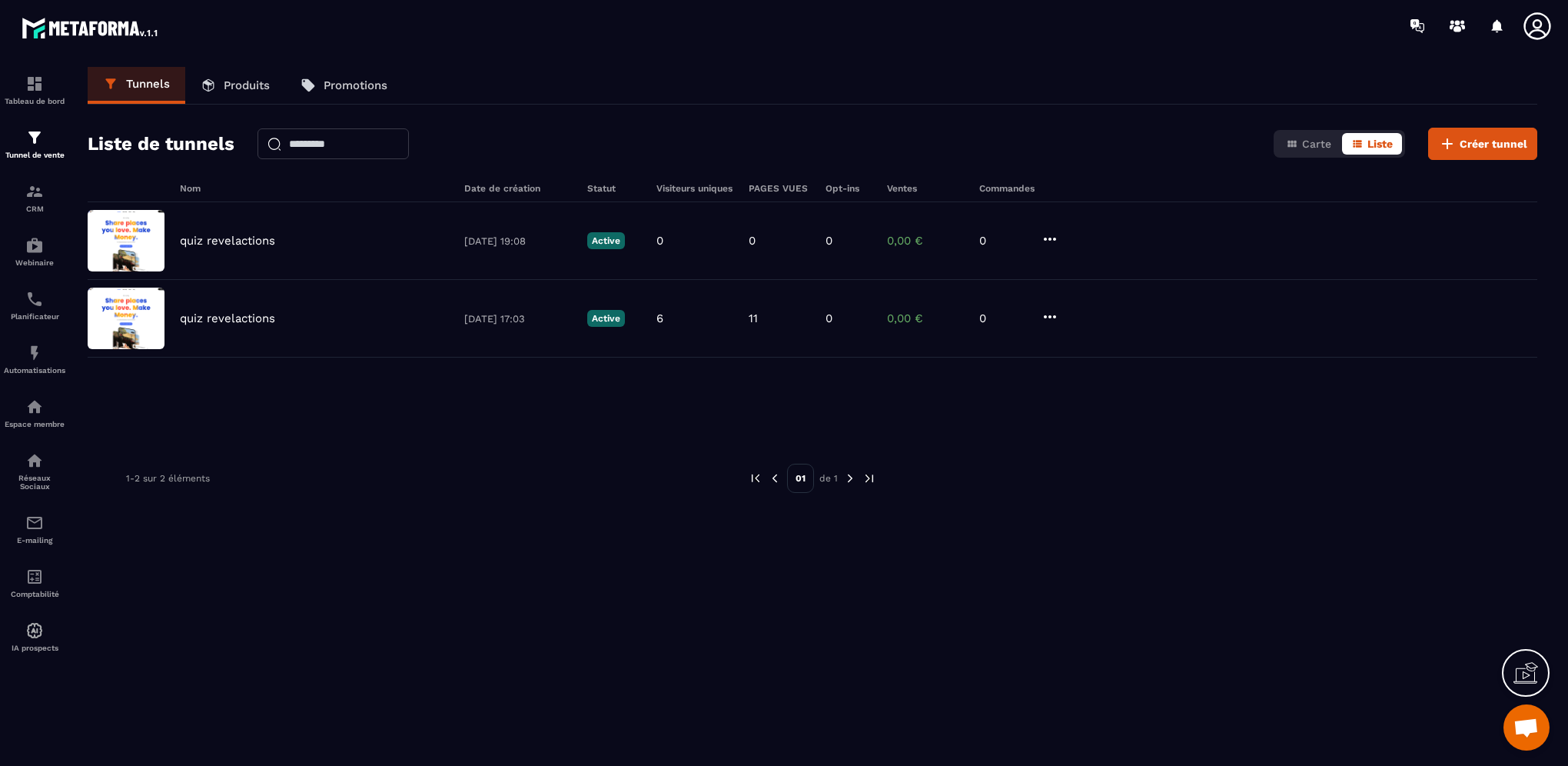
click at [366, 84] on p "Promotions" at bounding box center [355, 84] width 64 height 13
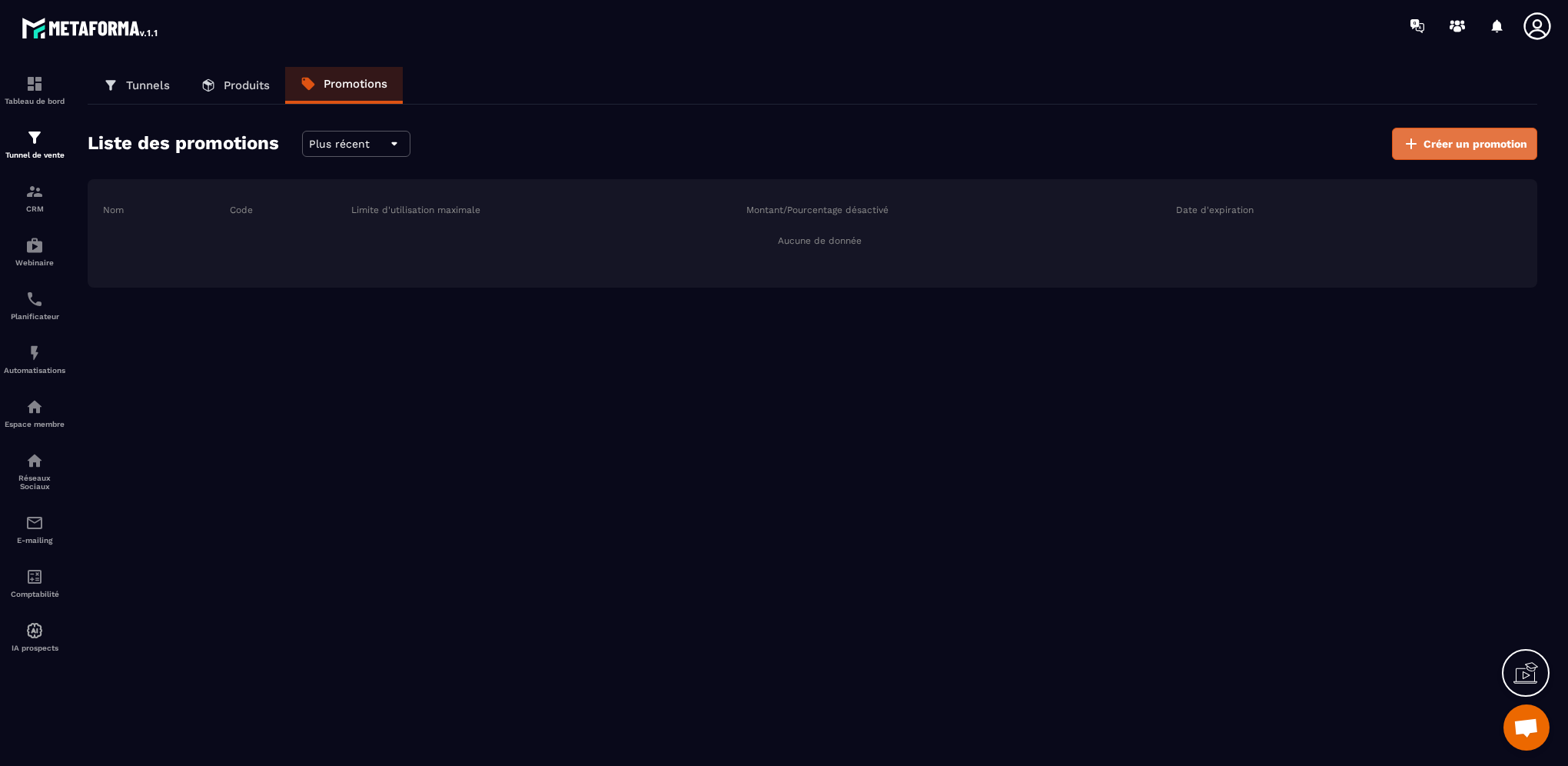
click at [1445, 153] on button "Créer un promotion" at bounding box center [1465, 144] width 145 height 32
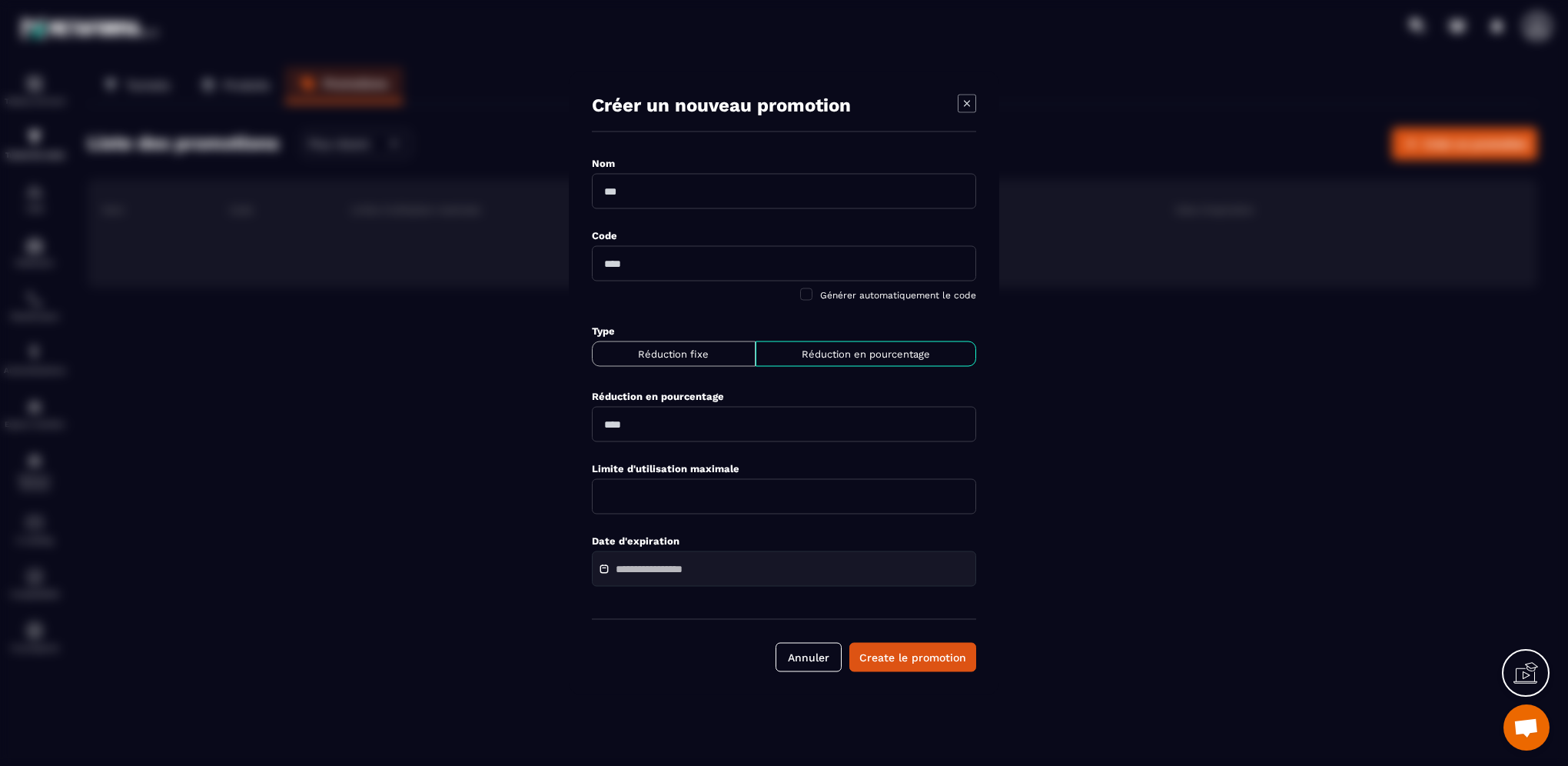
click at [684, 185] on input "Modal window" at bounding box center [784, 191] width 384 height 35
type input "**********"
click at [657, 261] on input "Modal window" at bounding box center [784, 263] width 384 height 35
paste input "**********"
type input "**********"
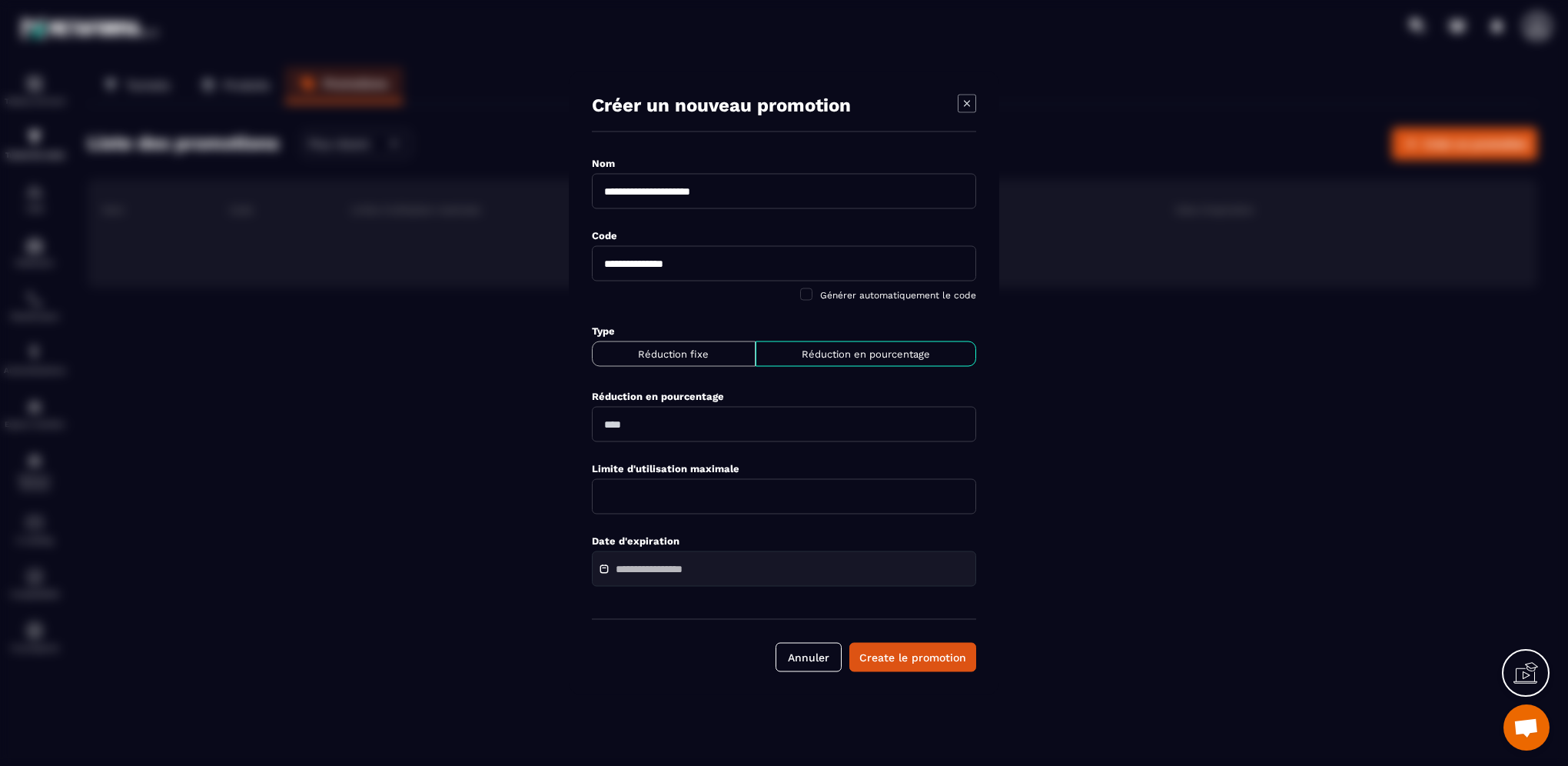
click at [687, 293] on div "Générer automatiquement le code" at bounding box center [784, 295] width 384 height 13
click at [690, 351] on p "Réduction fixe" at bounding box center [673, 354] width 150 height 12
click at [616, 427] on input "Modal window" at bounding box center [784, 424] width 384 height 35
click at [610, 425] on input "Modal window" at bounding box center [784, 424] width 384 height 35
type input "***"
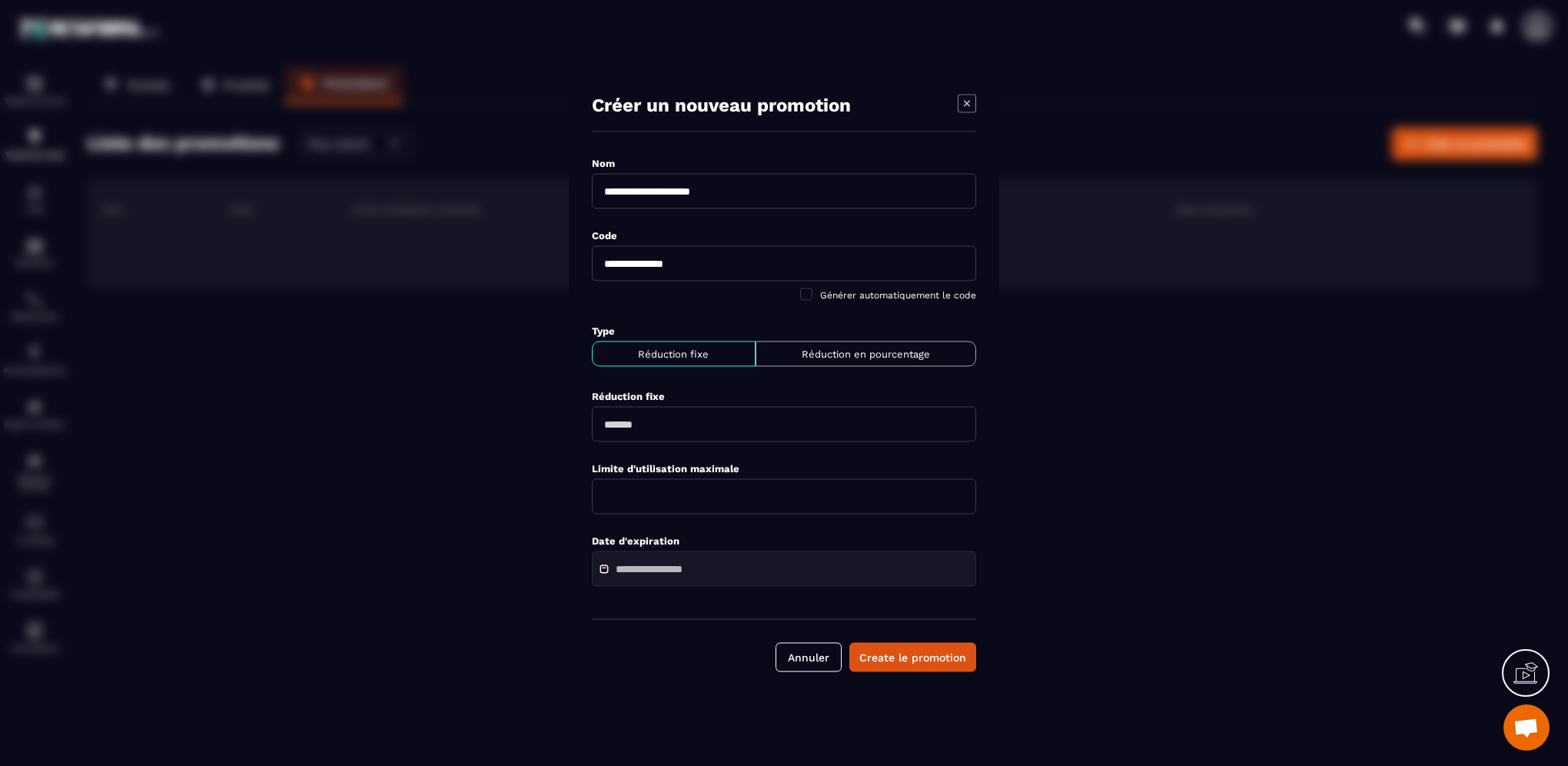
click at [714, 492] on input "Modal window" at bounding box center [784, 497] width 384 height 35
click at [673, 418] on input "******" at bounding box center [784, 424] width 384 height 35
type input "*****"
type input "***"
click at [646, 485] on input "Modal window" at bounding box center [784, 497] width 384 height 35
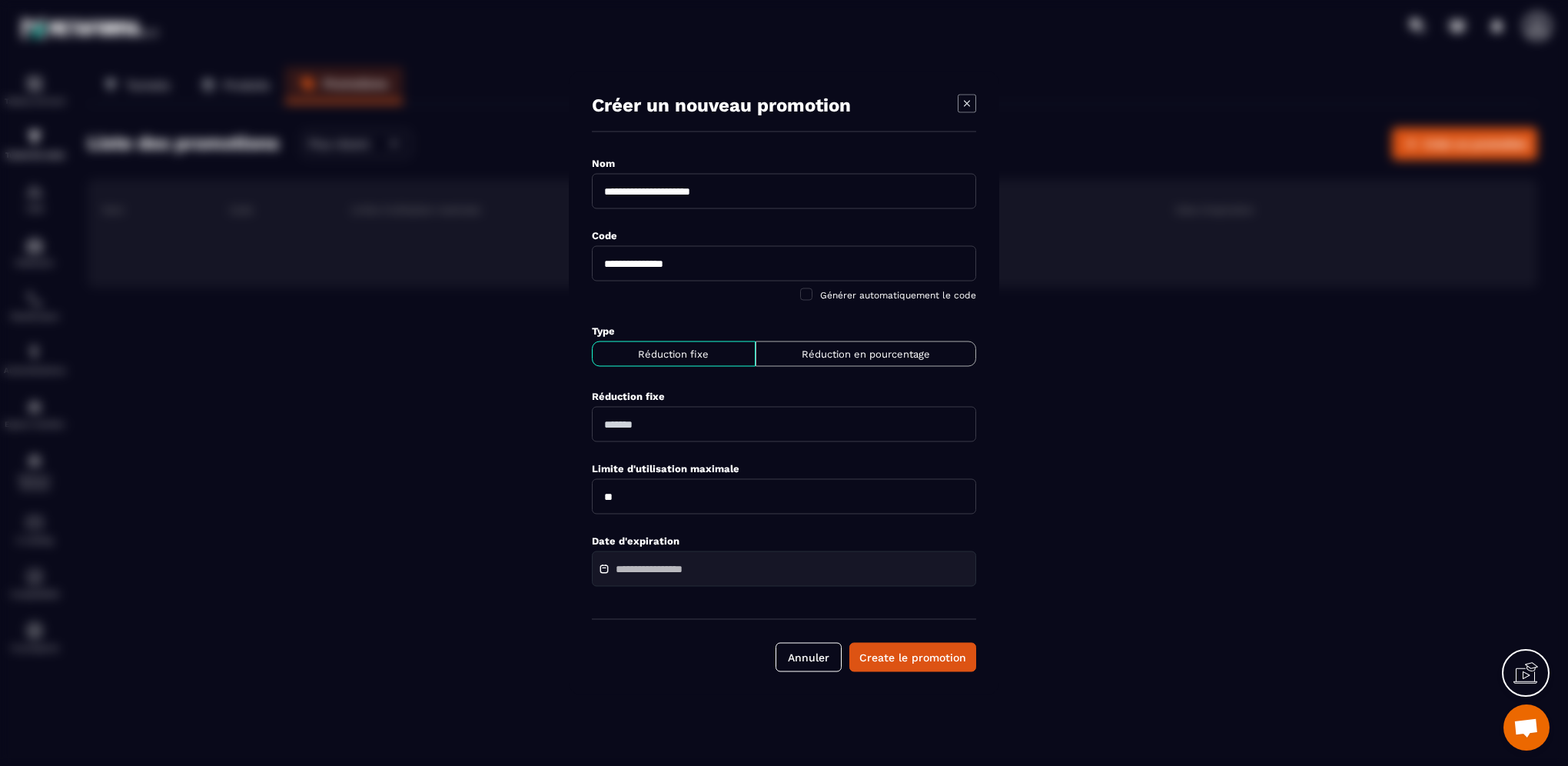
type input "*"
click at [652, 573] on input "Modal window" at bounding box center [670, 569] width 108 height 12
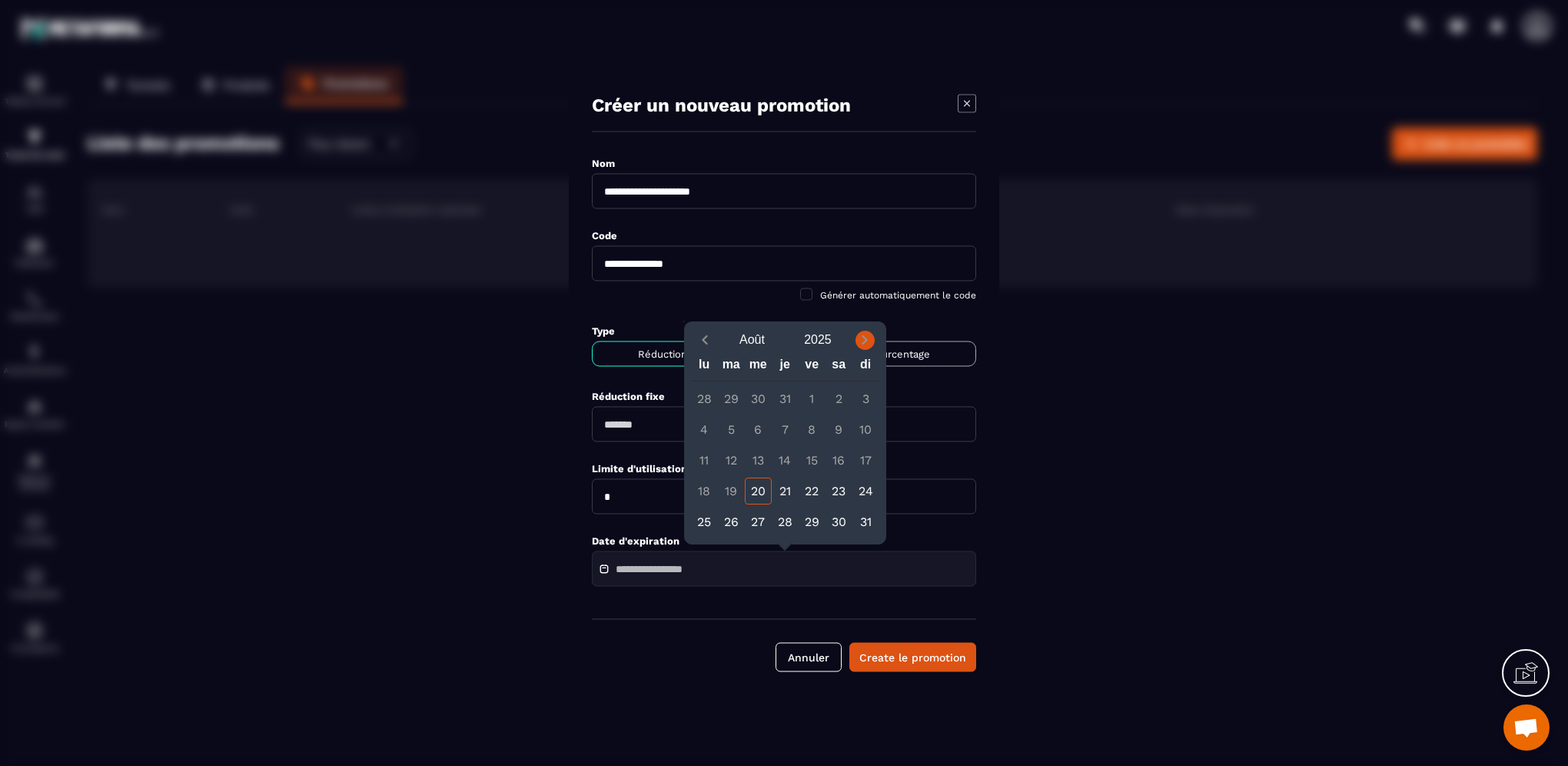
click at [866, 335] on icon "Next month" at bounding box center [864, 339] width 15 height 15
click at [738, 517] on div "30" at bounding box center [731, 522] width 27 height 27
type input "**********"
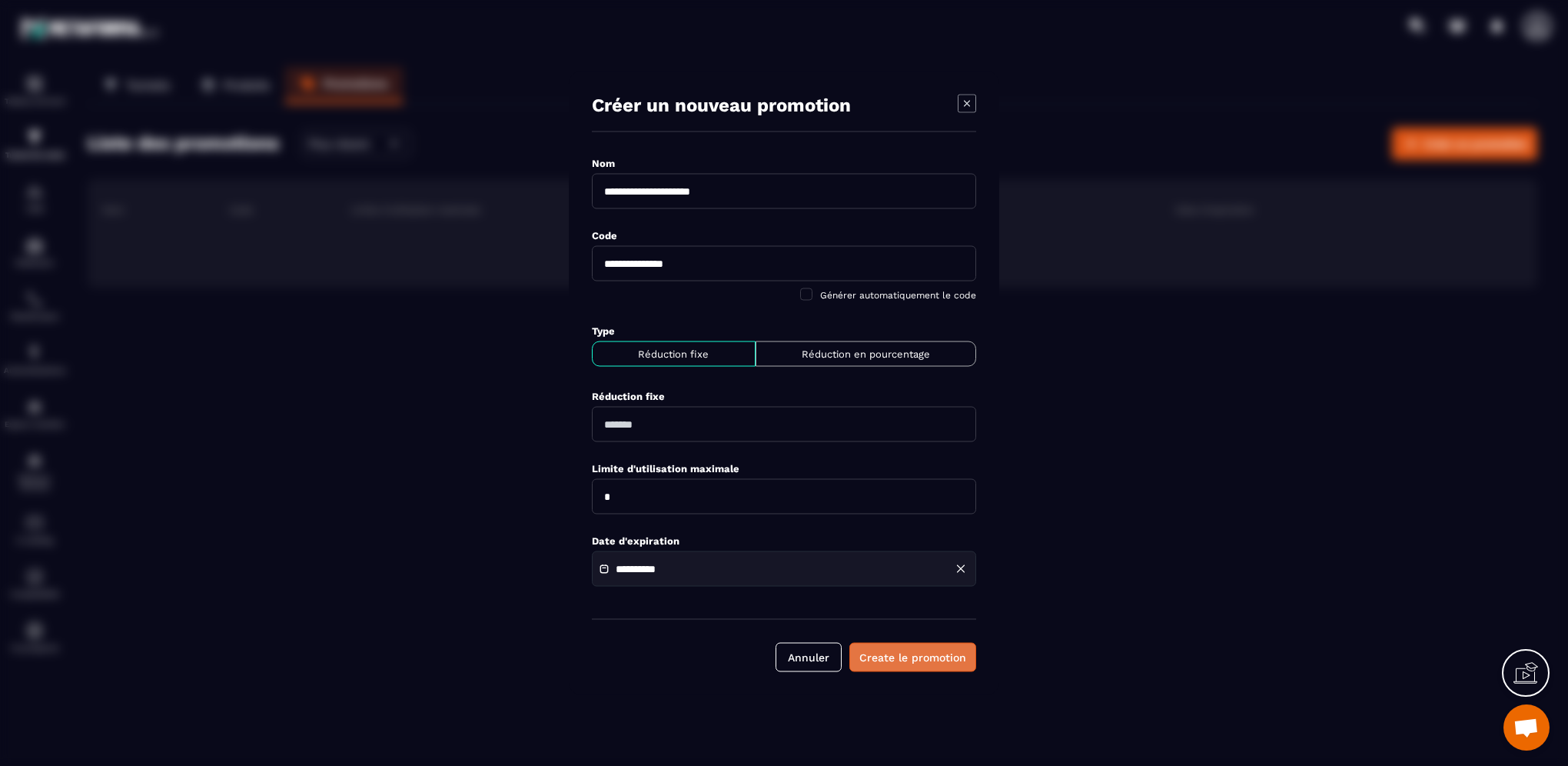
click at [888, 659] on button "Create le promotion" at bounding box center [913, 657] width 127 height 30
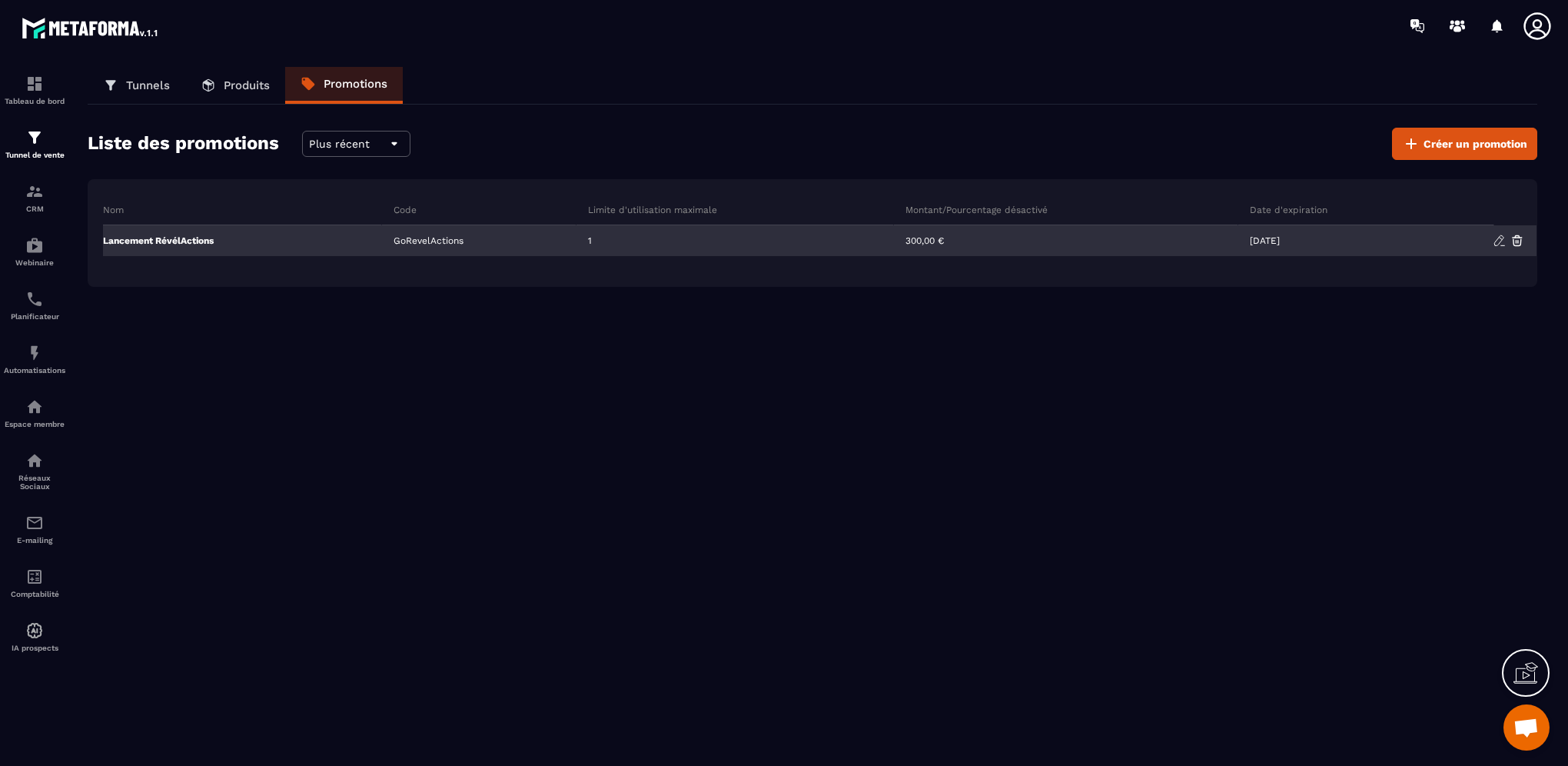
click at [1496, 244] on img at bounding box center [1500, 240] width 13 height 13
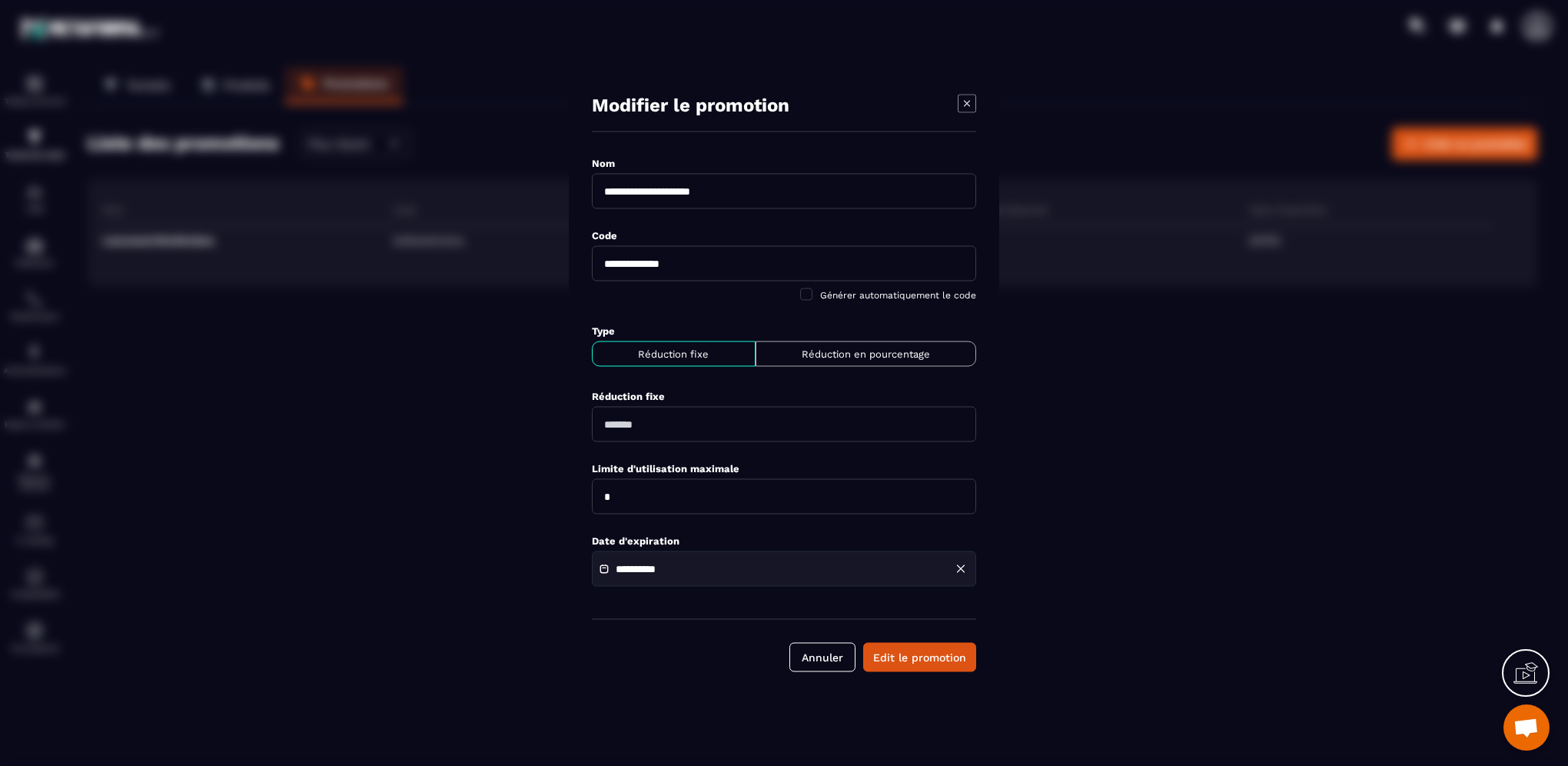
click at [634, 503] on input "*" at bounding box center [784, 497] width 384 height 35
click at [897, 656] on button "Edit le promotion" at bounding box center [920, 657] width 113 height 30
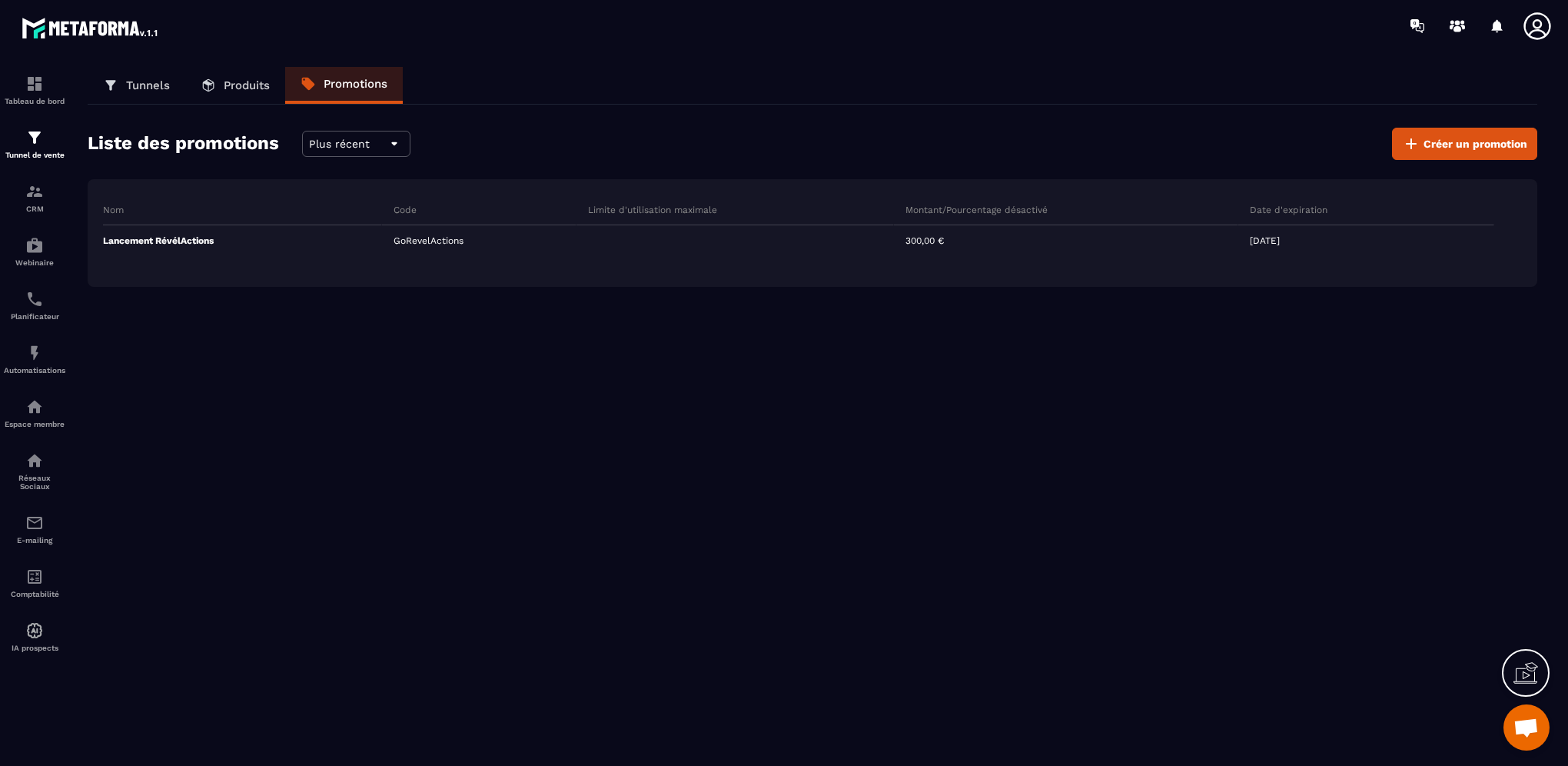
click at [1531, 22] on icon at bounding box center [1537, 26] width 31 height 31
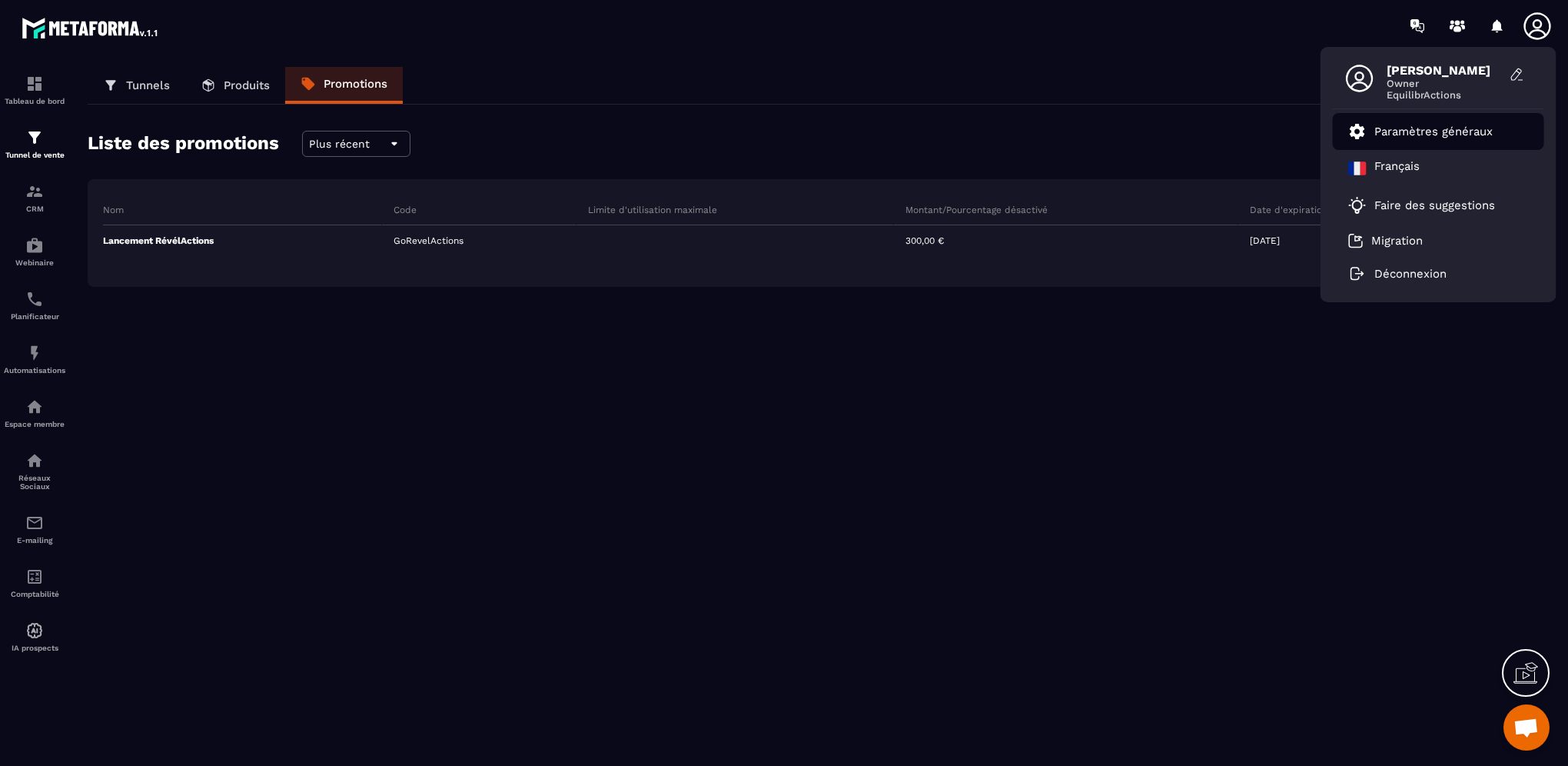
click at [1416, 129] on p "Paramètres généraux" at bounding box center [1434, 131] width 118 height 13
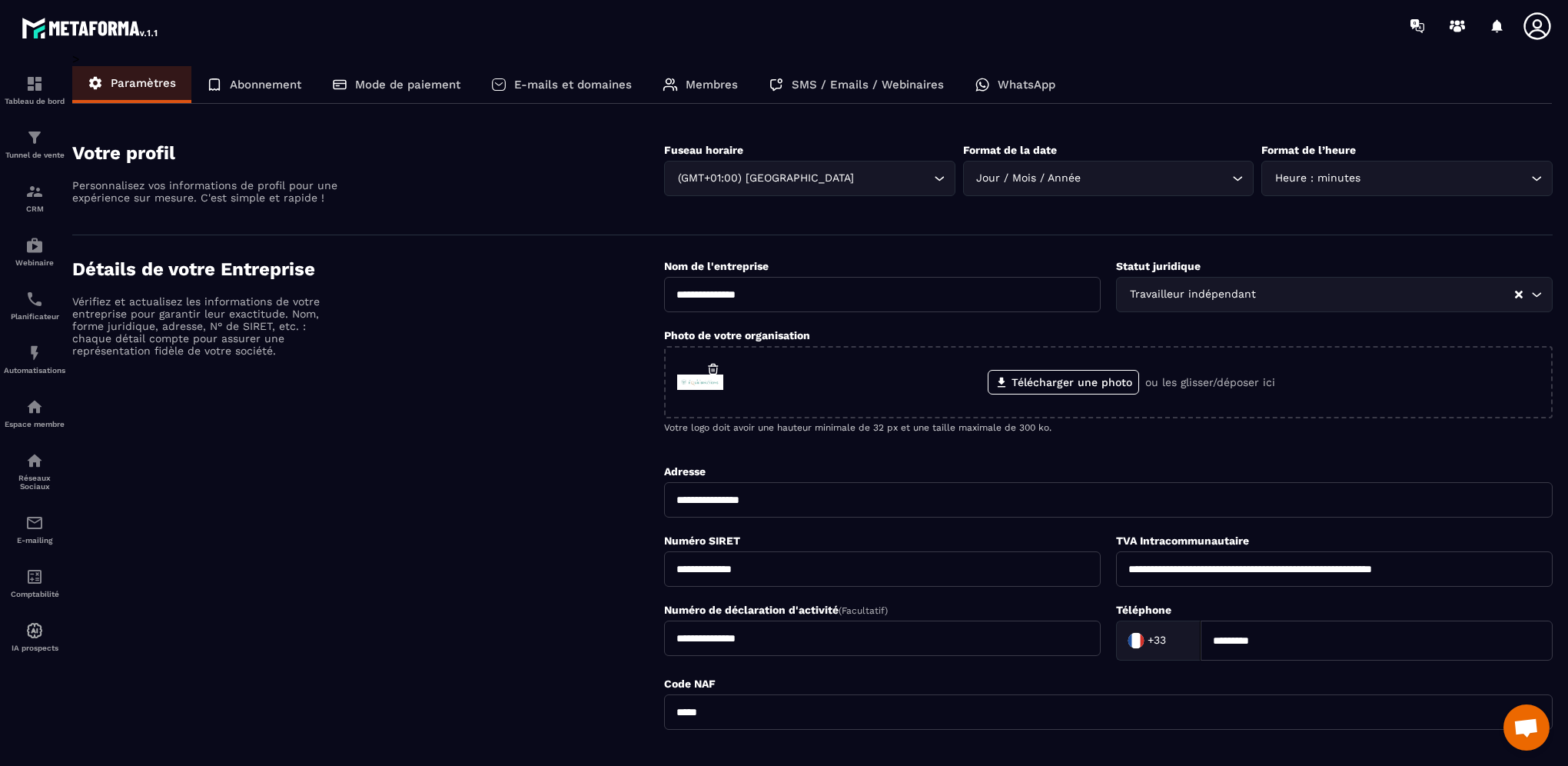
click at [261, 84] on p "Abonnement" at bounding box center [266, 84] width 72 height 13
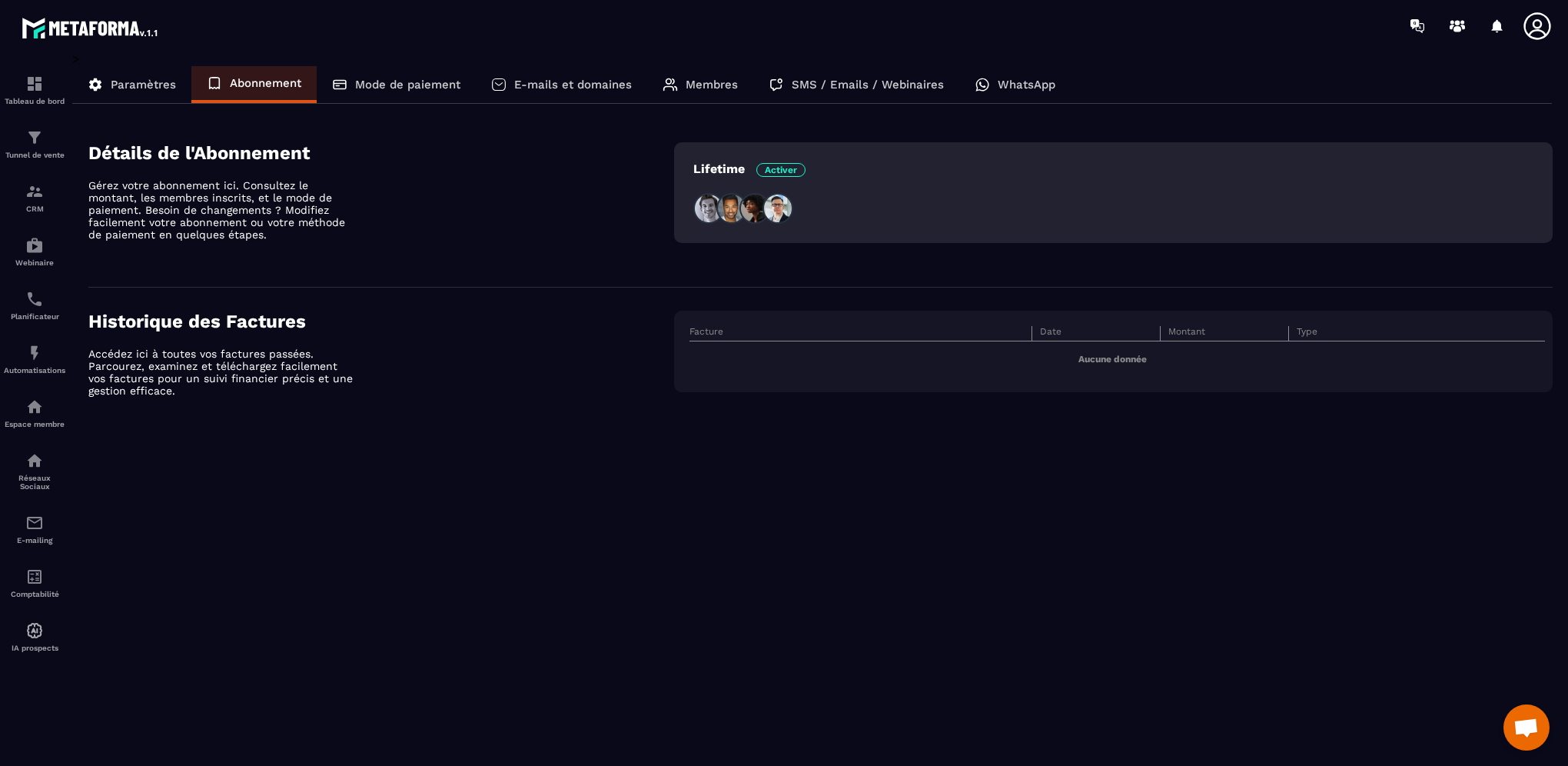
click at [406, 91] on p "Mode de paiement" at bounding box center [407, 84] width 105 height 13
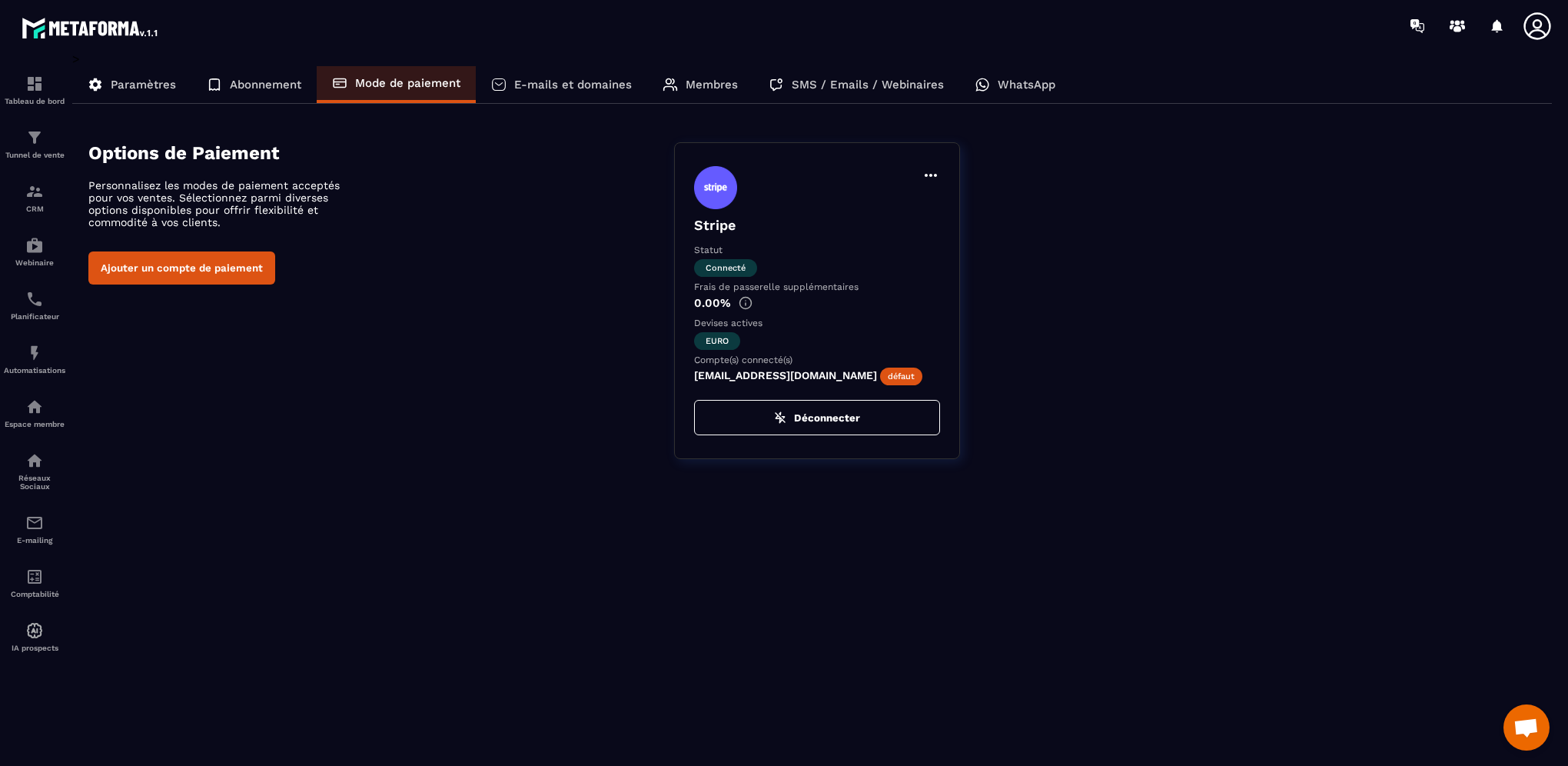
click at [744, 302] on img at bounding box center [745, 303] width 13 height 13
click at [930, 177] on icon at bounding box center [931, 175] width 19 height 19
click at [538, 89] on p "E-mails et domaines" at bounding box center [573, 84] width 118 height 13
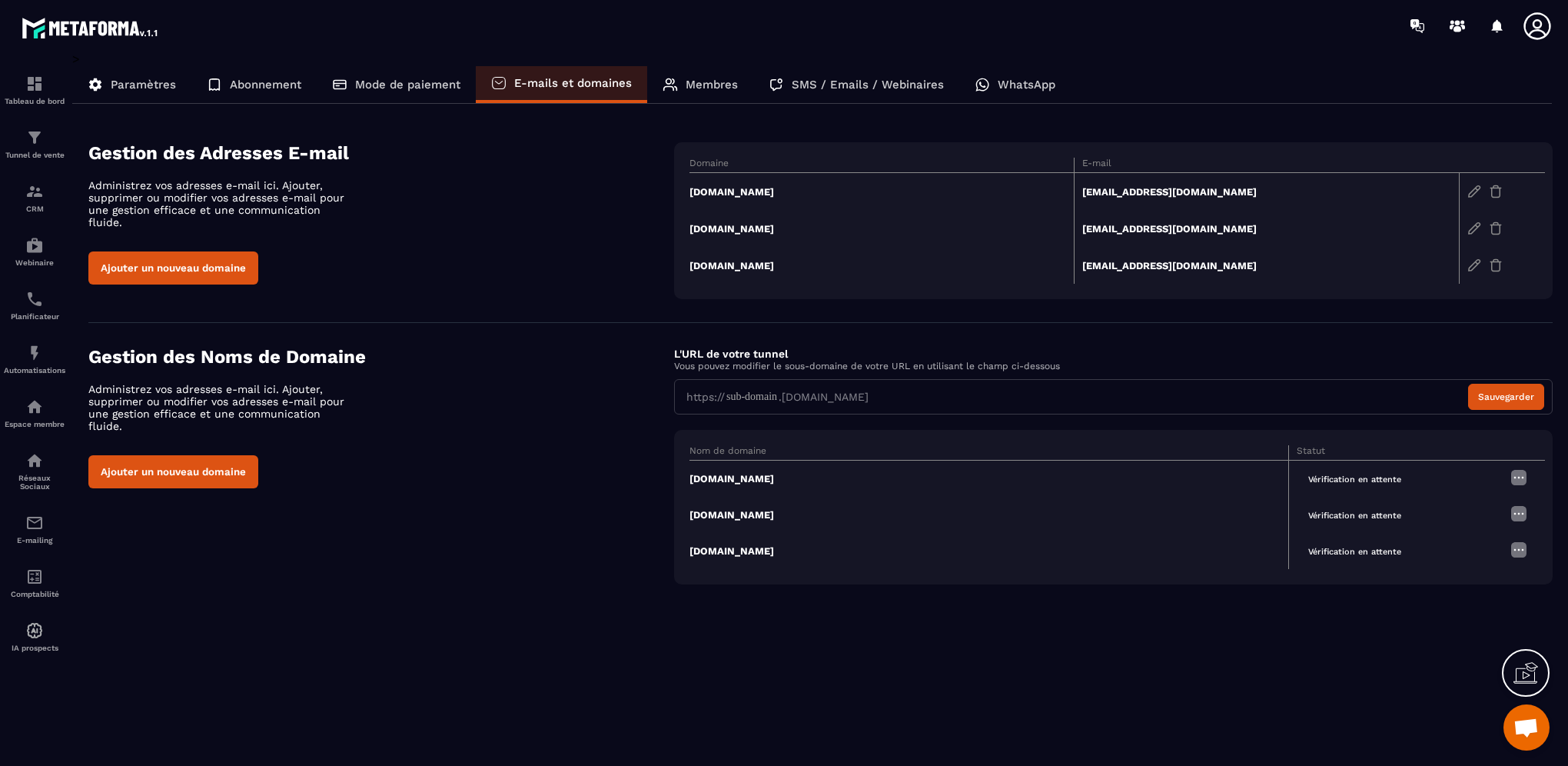
click at [689, 88] on p "Membres" at bounding box center [712, 84] width 52 height 13
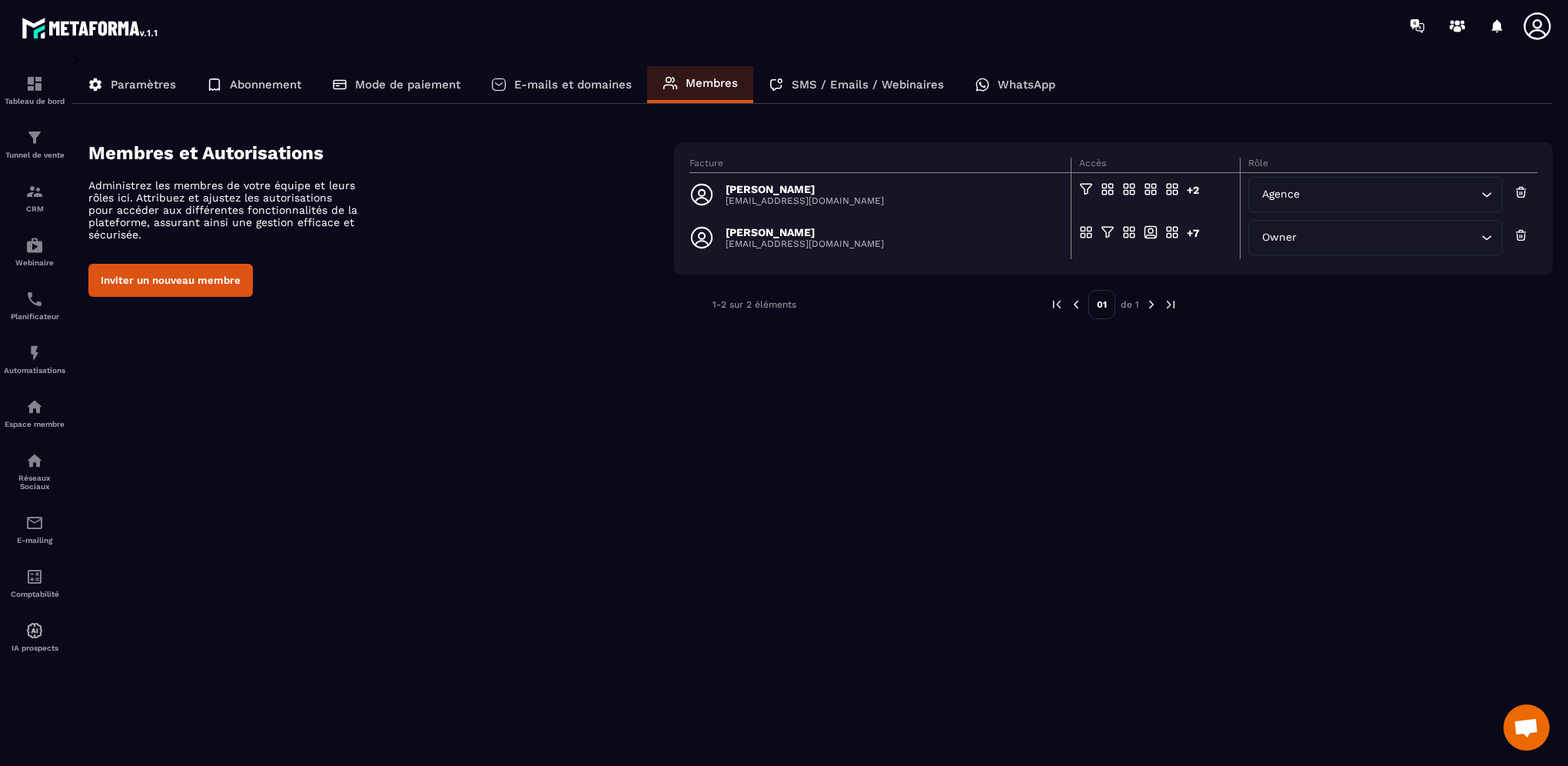
click at [845, 86] on p "SMS / Emails / Webinaires" at bounding box center [868, 84] width 153 height 13
